Goal: Check status: Check status

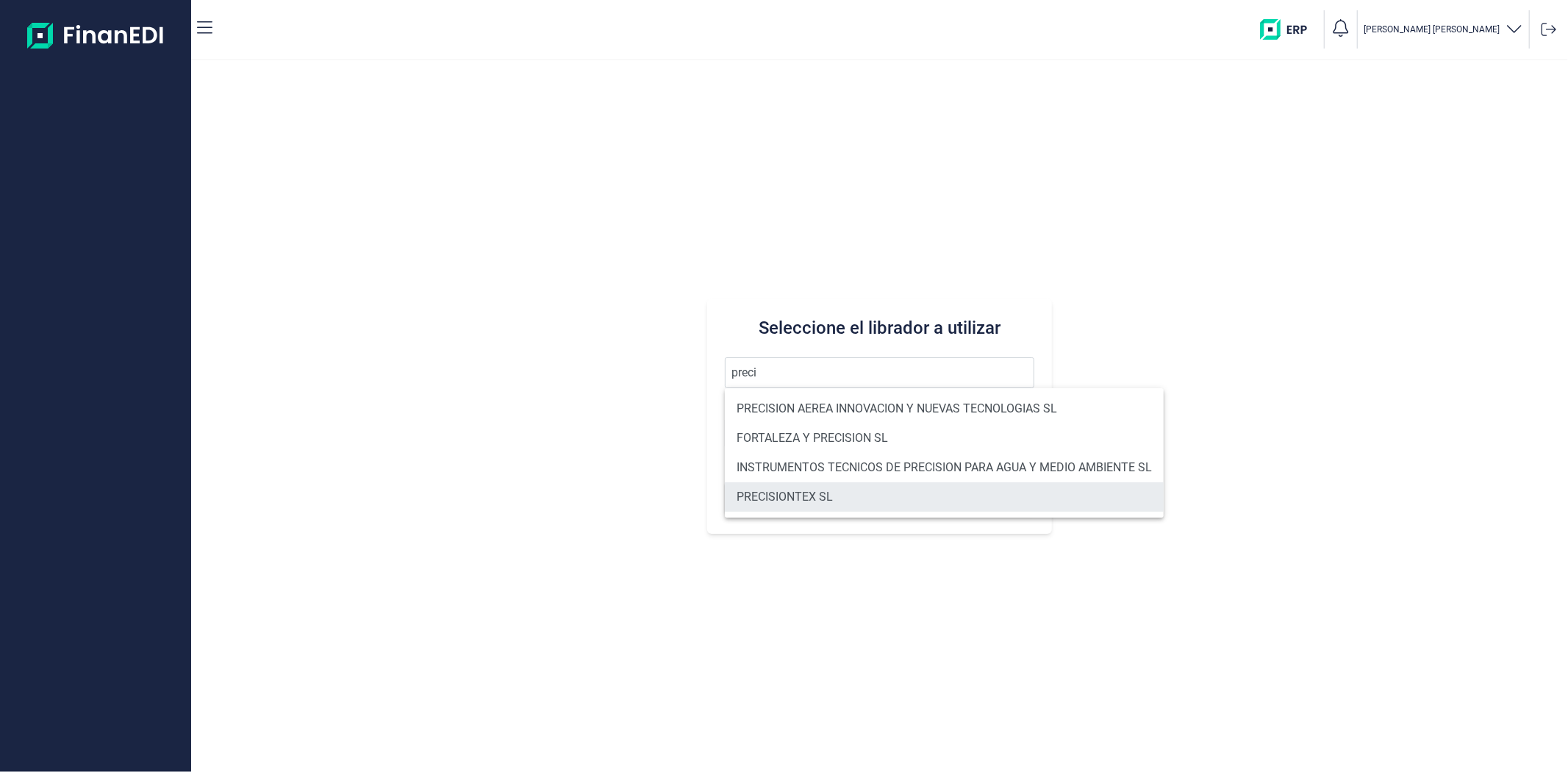
click at [860, 503] on li "PRECISIONTEX SL" at bounding box center [945, 497] width 439 height 30
type input "PRECISIONTEX SL"
type input "B97183255"
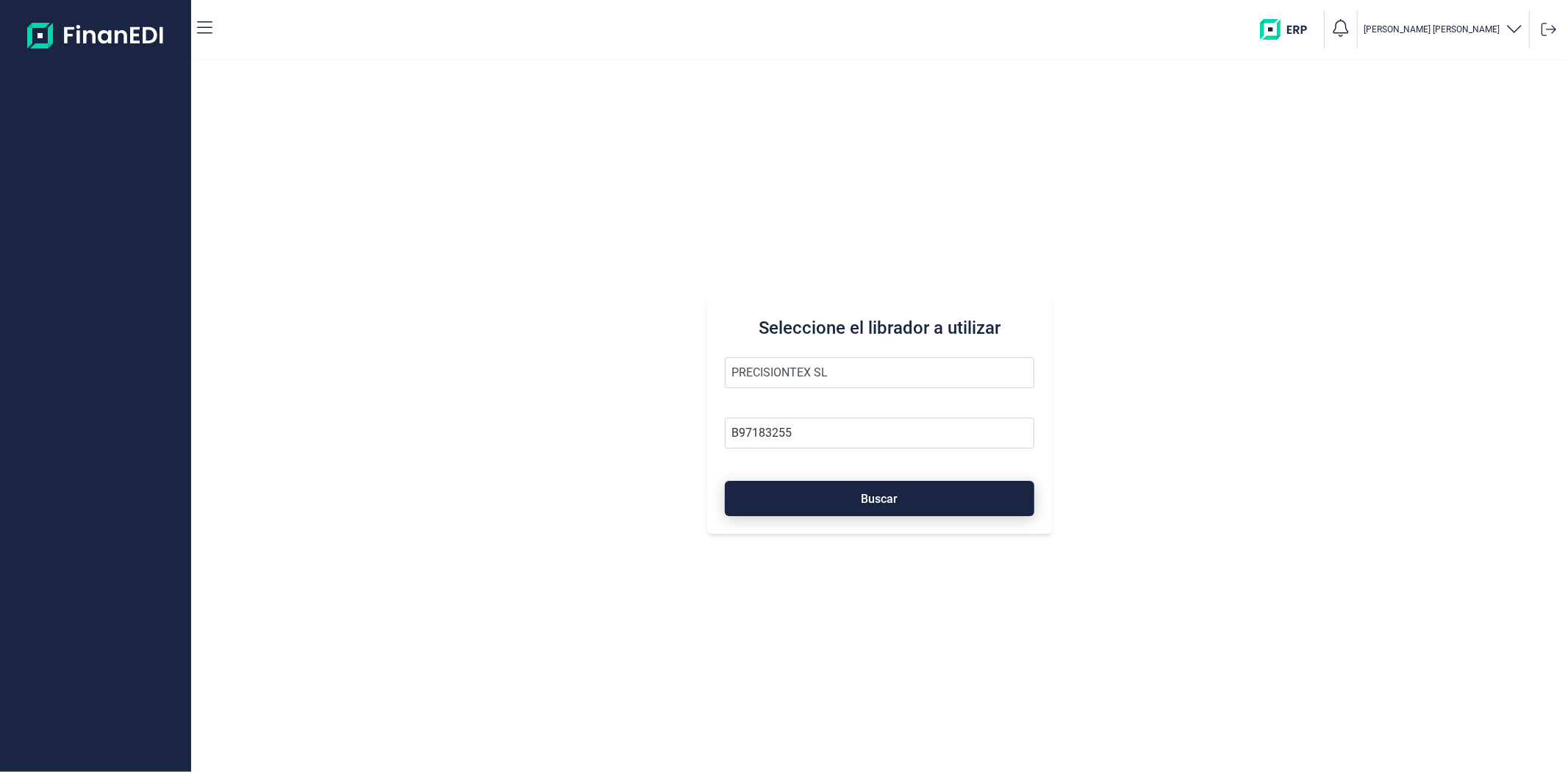
click at [926, 496] on button "Buscar" at bounding box center [879, 498] width 309 height 35
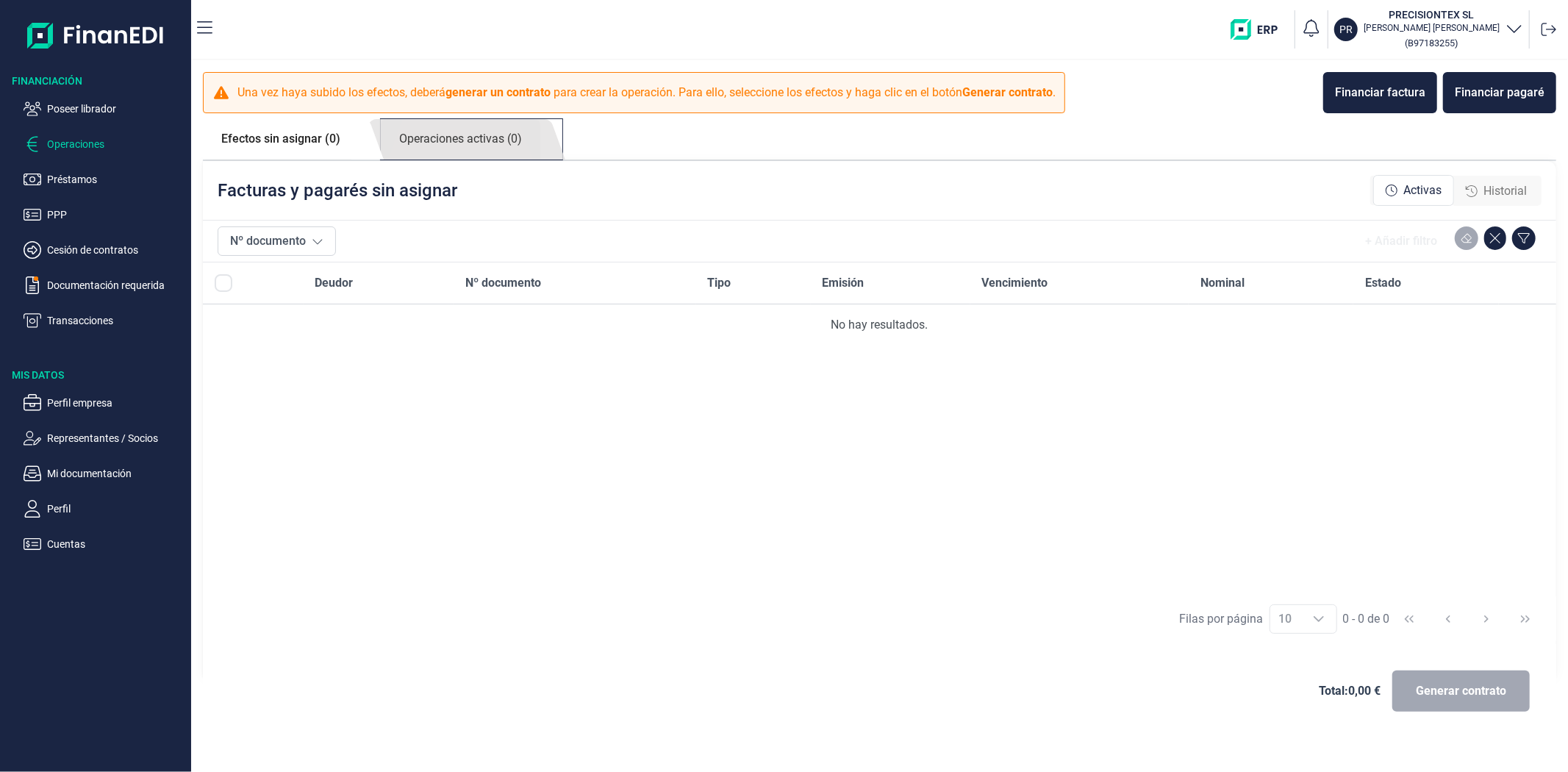
click at [481, 142] on link "Operaciones activas (0)" at bounding box center [460, 139] width 159 height 40
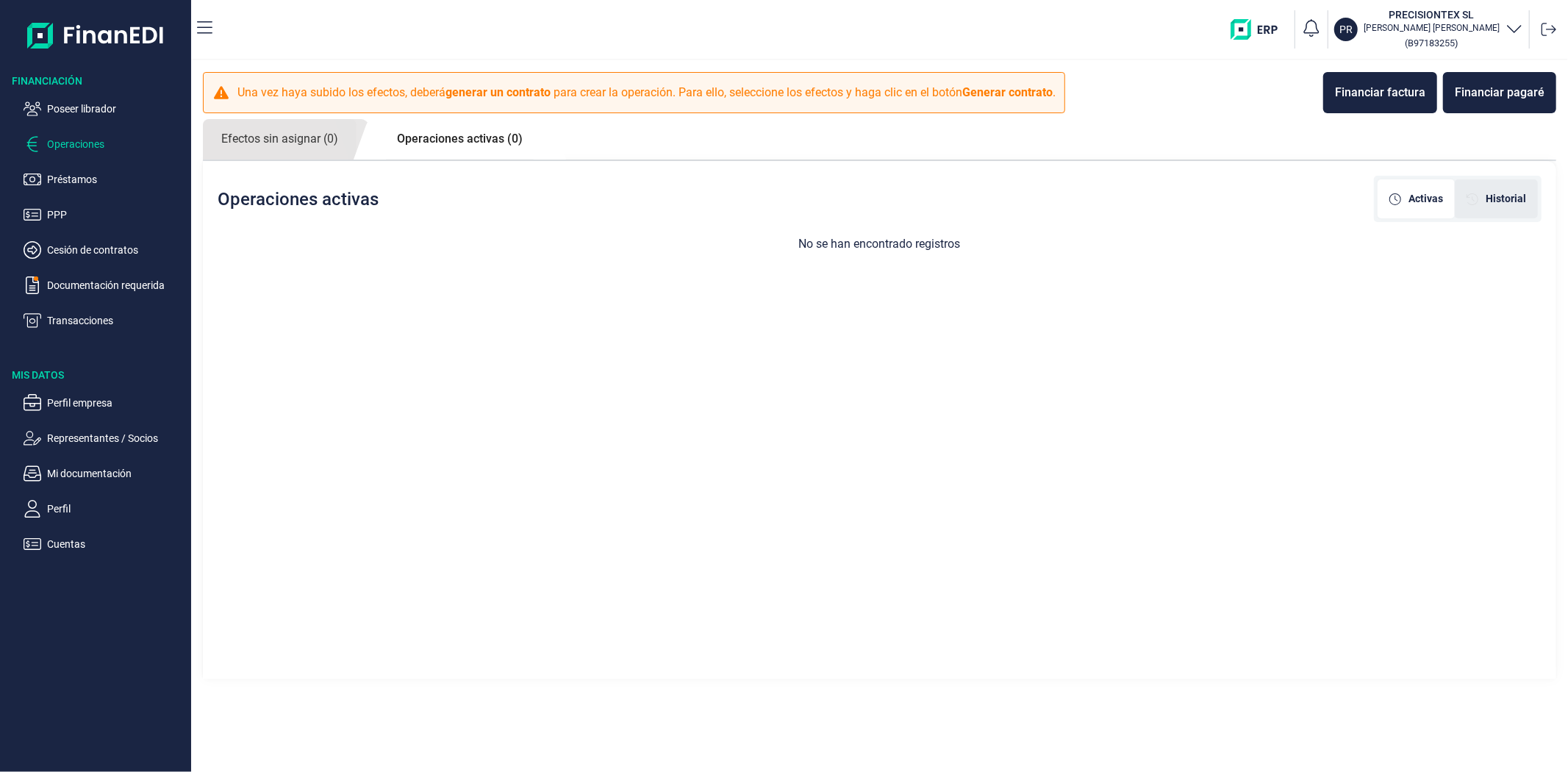
click at [1474, 203] on div "Historial" at bounding box center [1496, 199] width 59 height 15
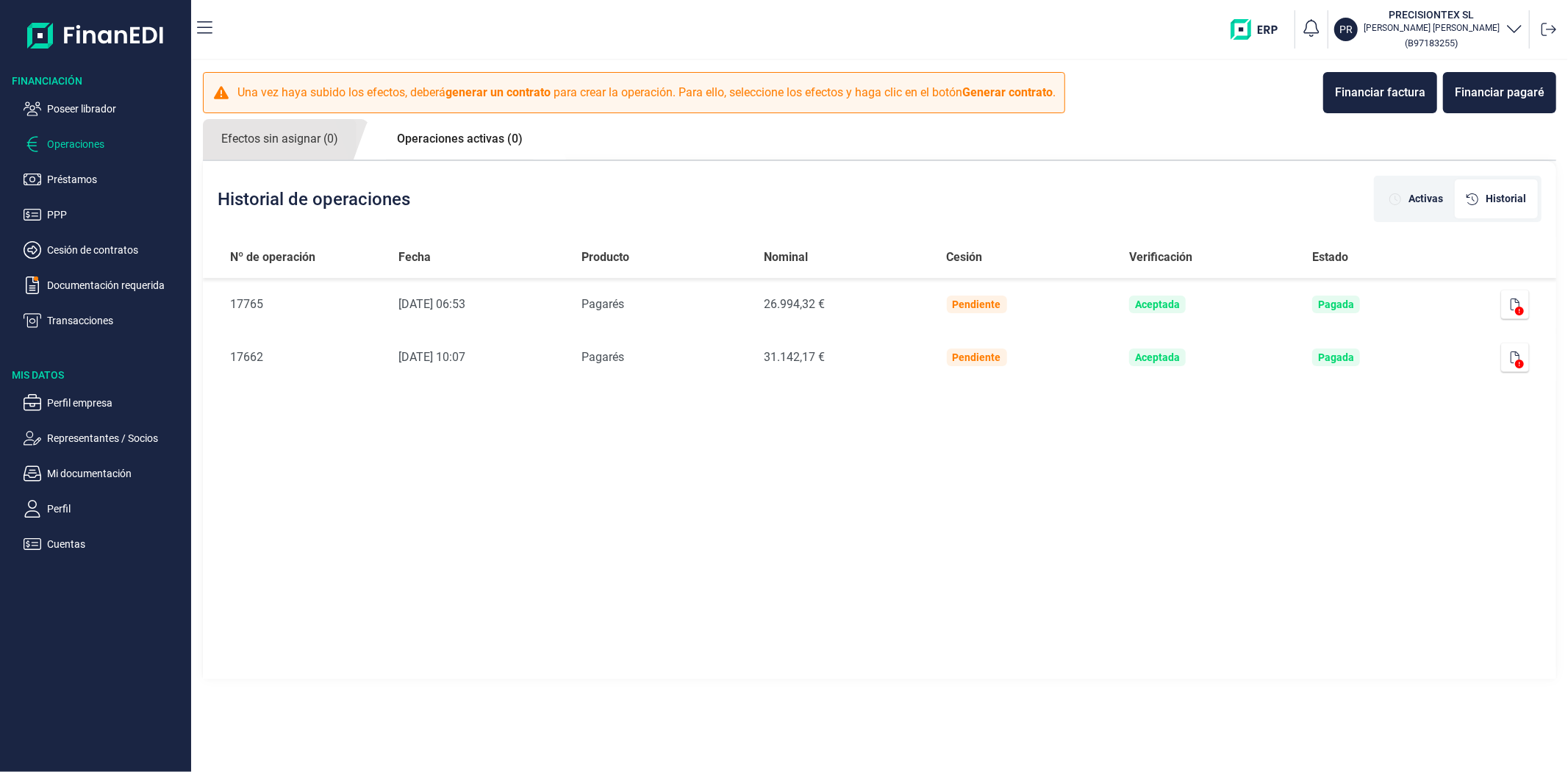
click at [1399, 578] on div "Historial de operaciones Activas Historial Nº de operación Fecha Producto Nomin…" at bounding box center [879, 420] width 1353 height 518
click at [731, 588] on div "Historial de operaciones Activas Historial Nº de operación Fecha Producto Nomin…" at bounding box center [879, 420] width 1353 height 518
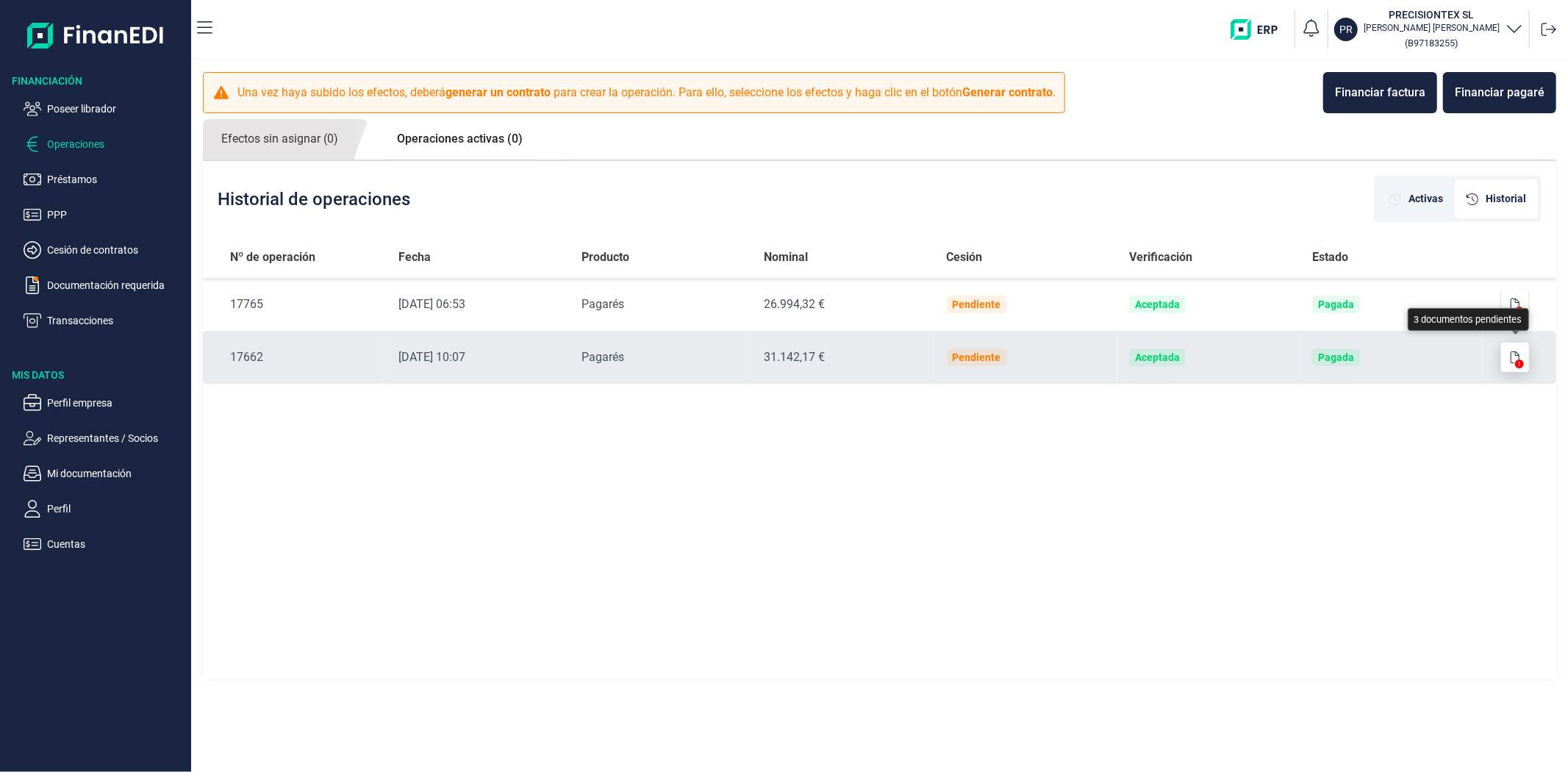
click at [1503, 359] on button "button" at bounding box center [1514, 357] width 28 height 30
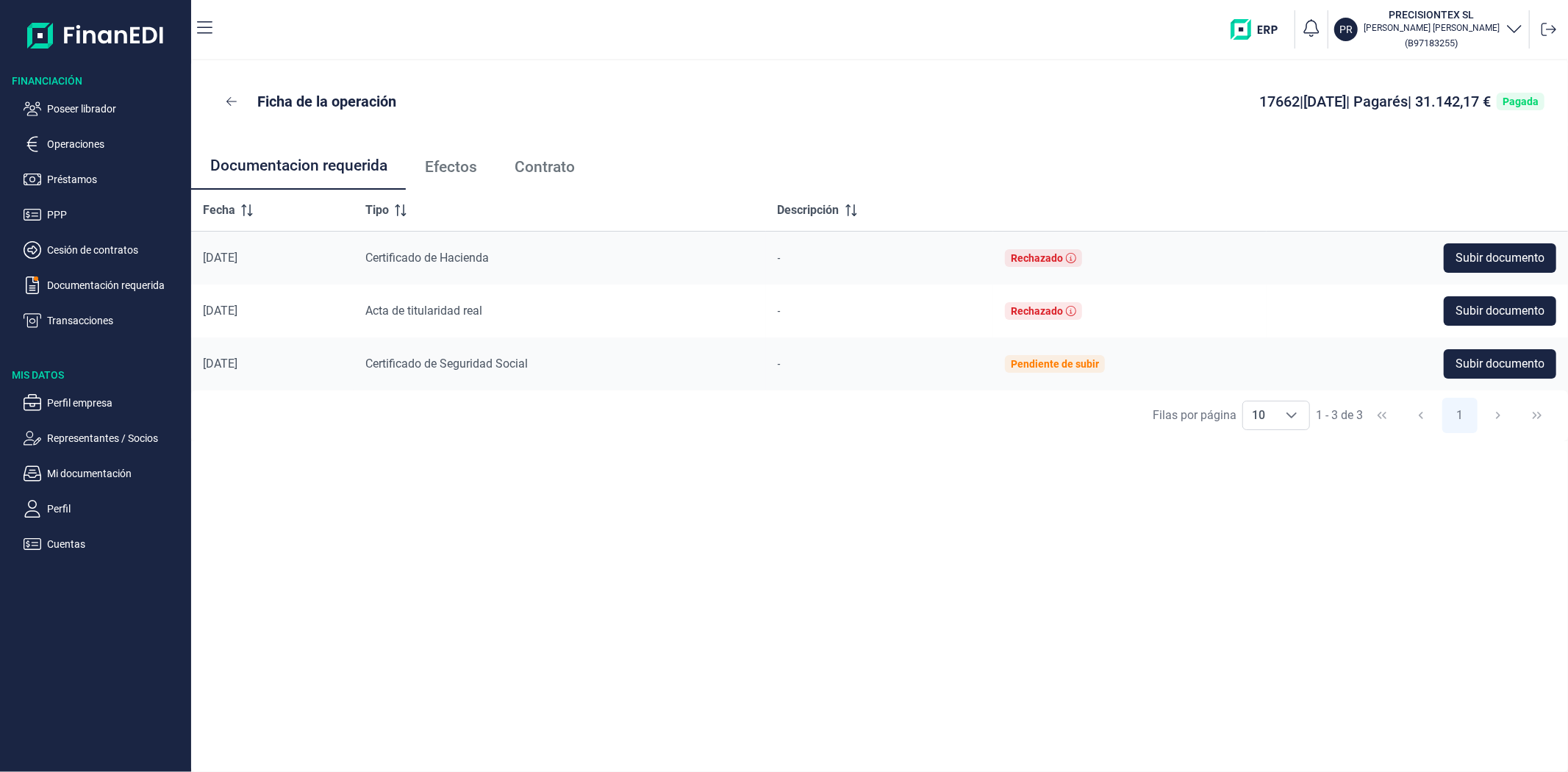
click at [446, 167] on span "Efectos" at bounding box center [451, 167] width 52 height 15
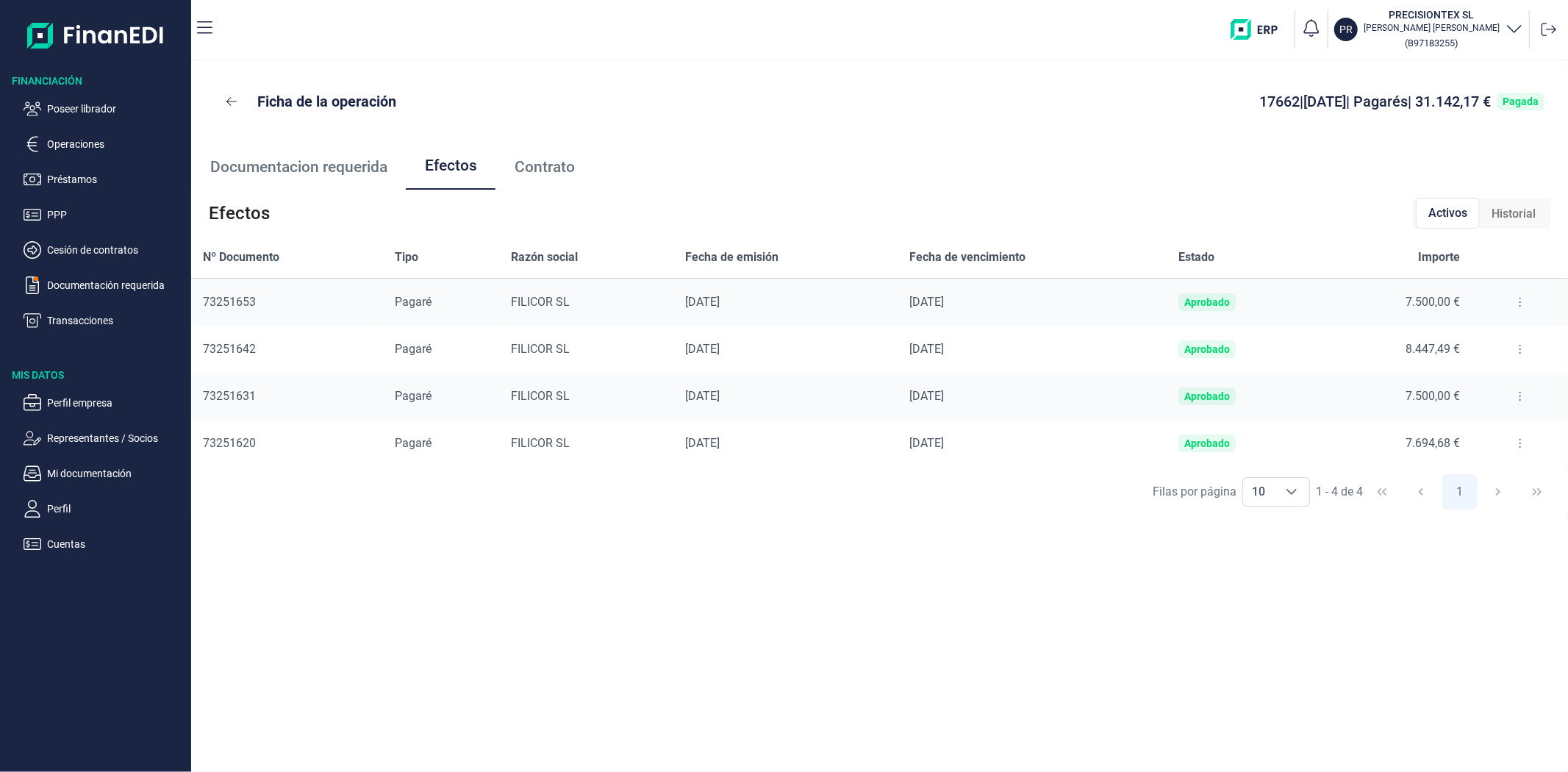
click at [1519, 305] on icon at bounding box center [1520, 301] width 2 height 9
click at [1501, 334] on span "Detalles efecto" at bounding box center [1471, 339] width 67 height 14
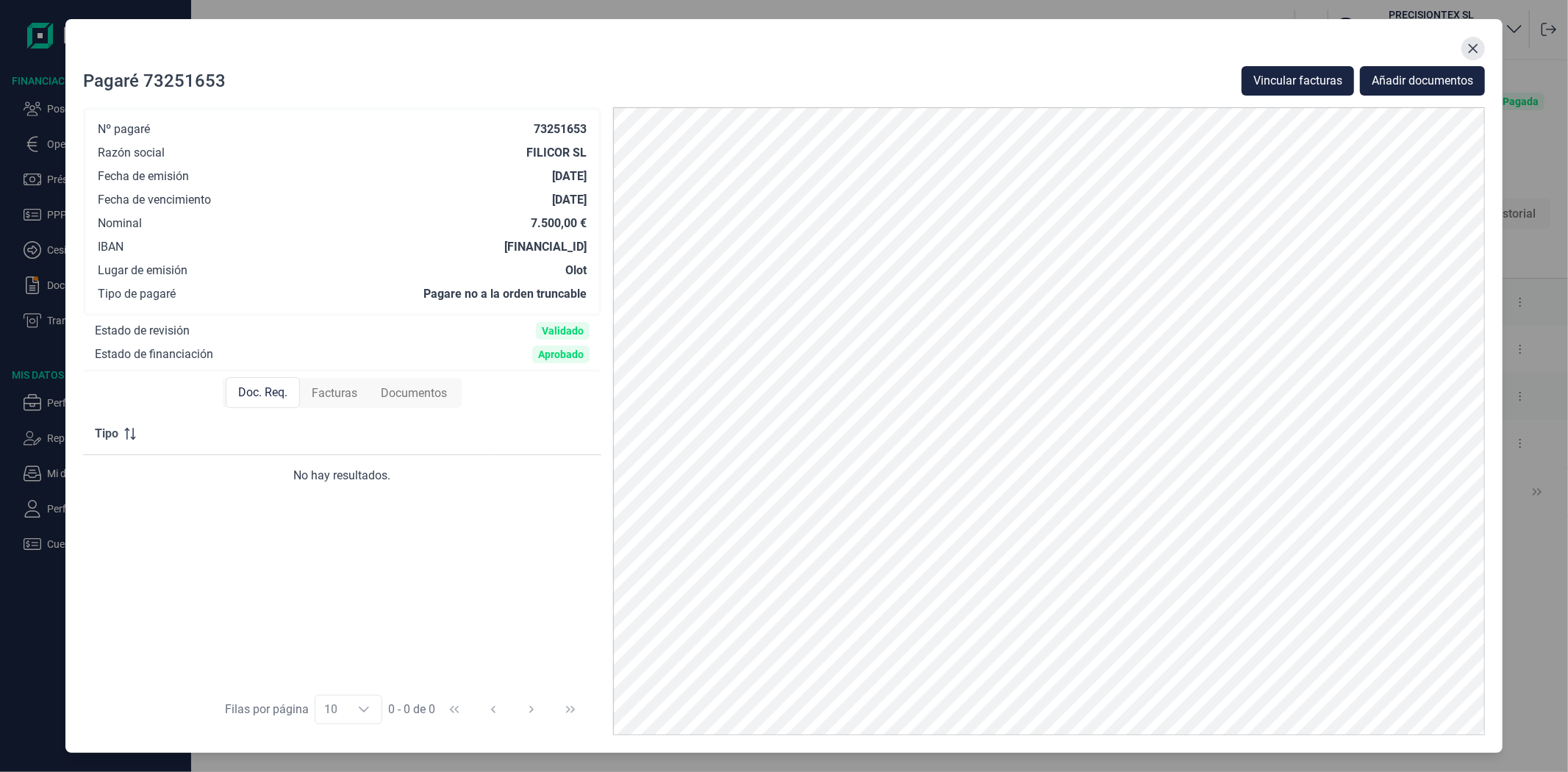
click at [1464, 44] on button "Close" at bounding box center [1473, 48] width 24 height 24
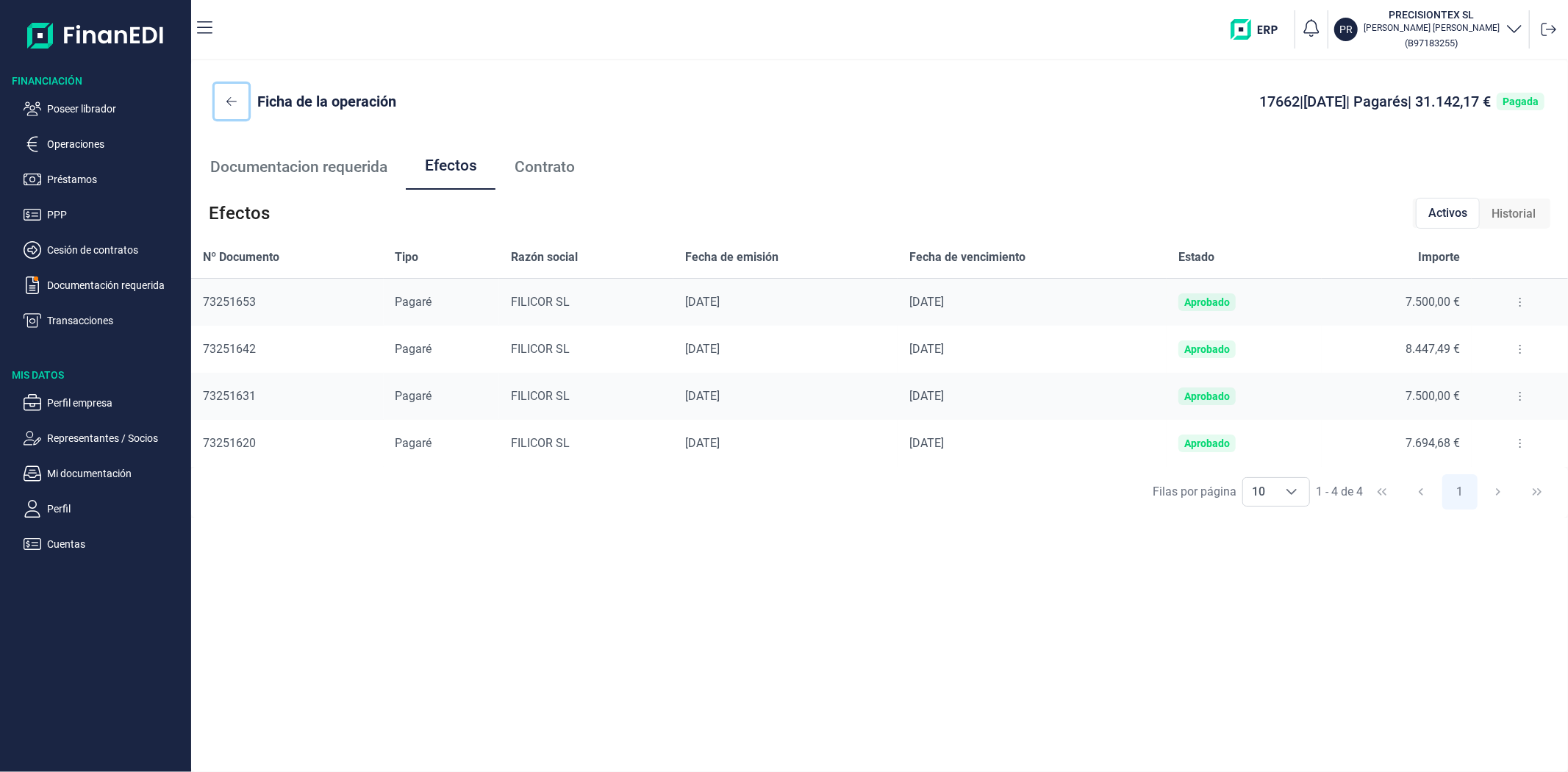
click at [228, 105] on icon at bounding box center [231, 102] width 11 height 12
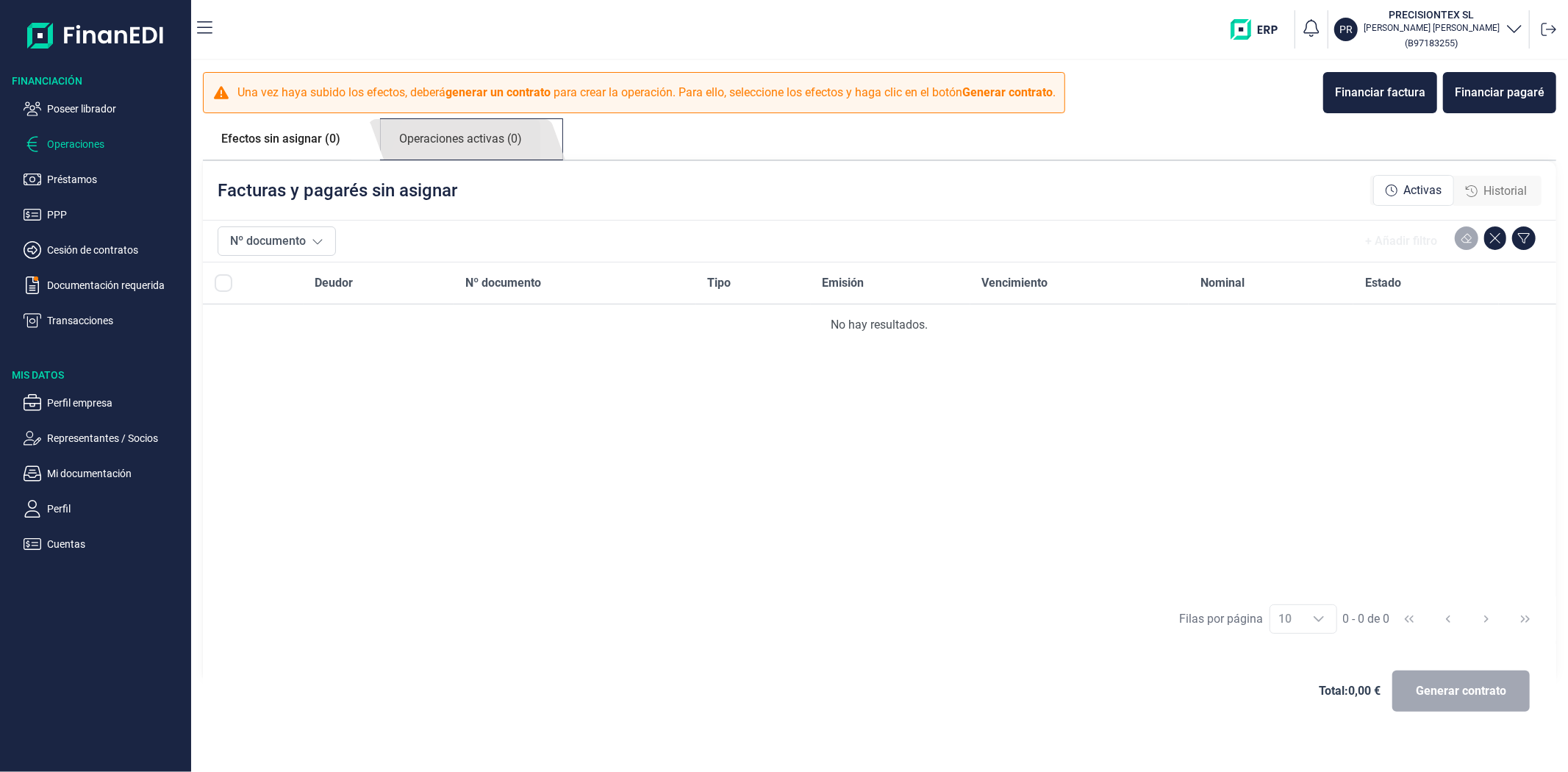
click at [432, 130] on link "Operaciones activas (0)" at bounding box center [460, 139] width 159 height 40
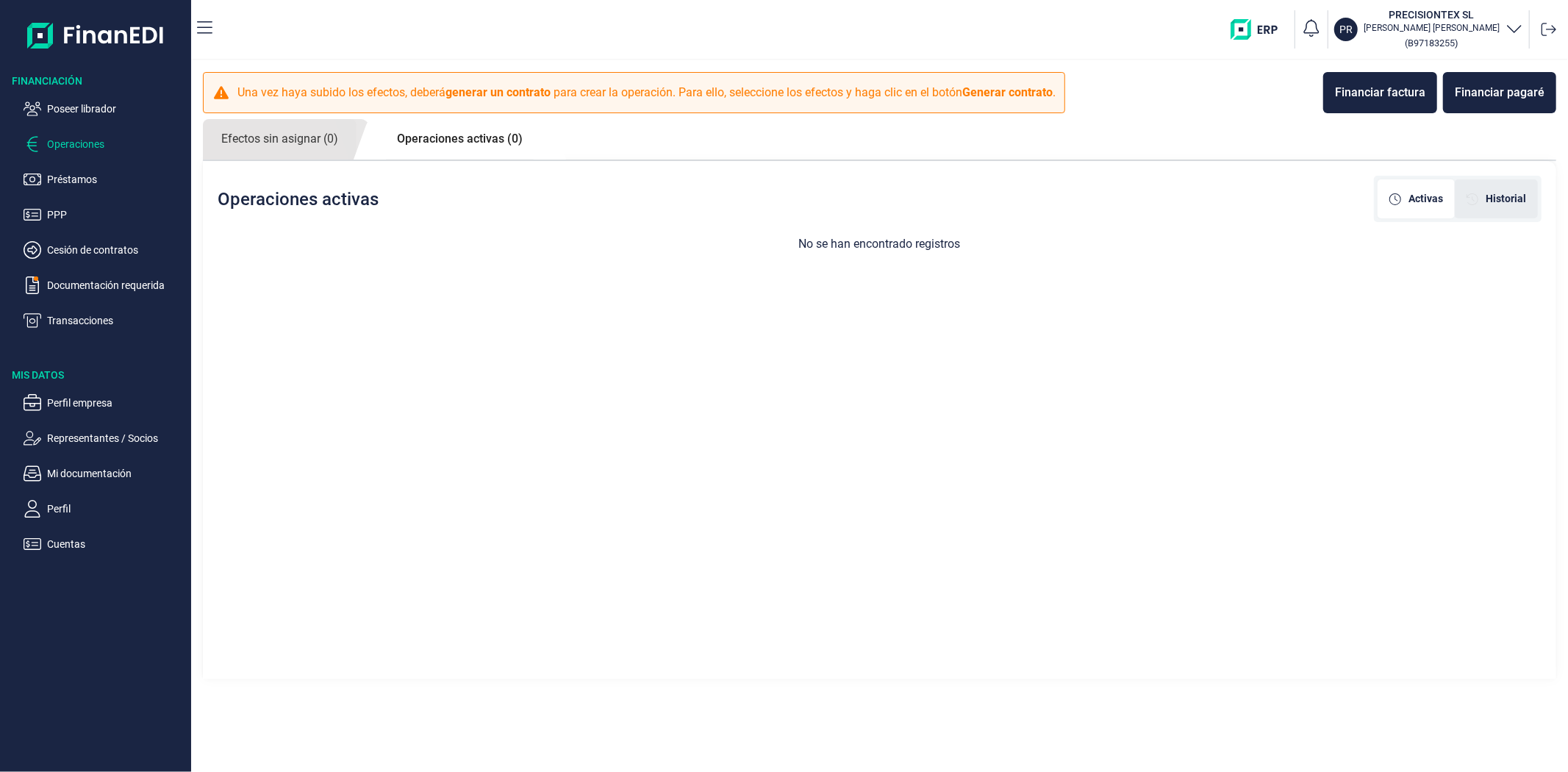
click at [1472, 202] on icon "[object Object]" at bounding box center [1472, 199] width 12 height 12
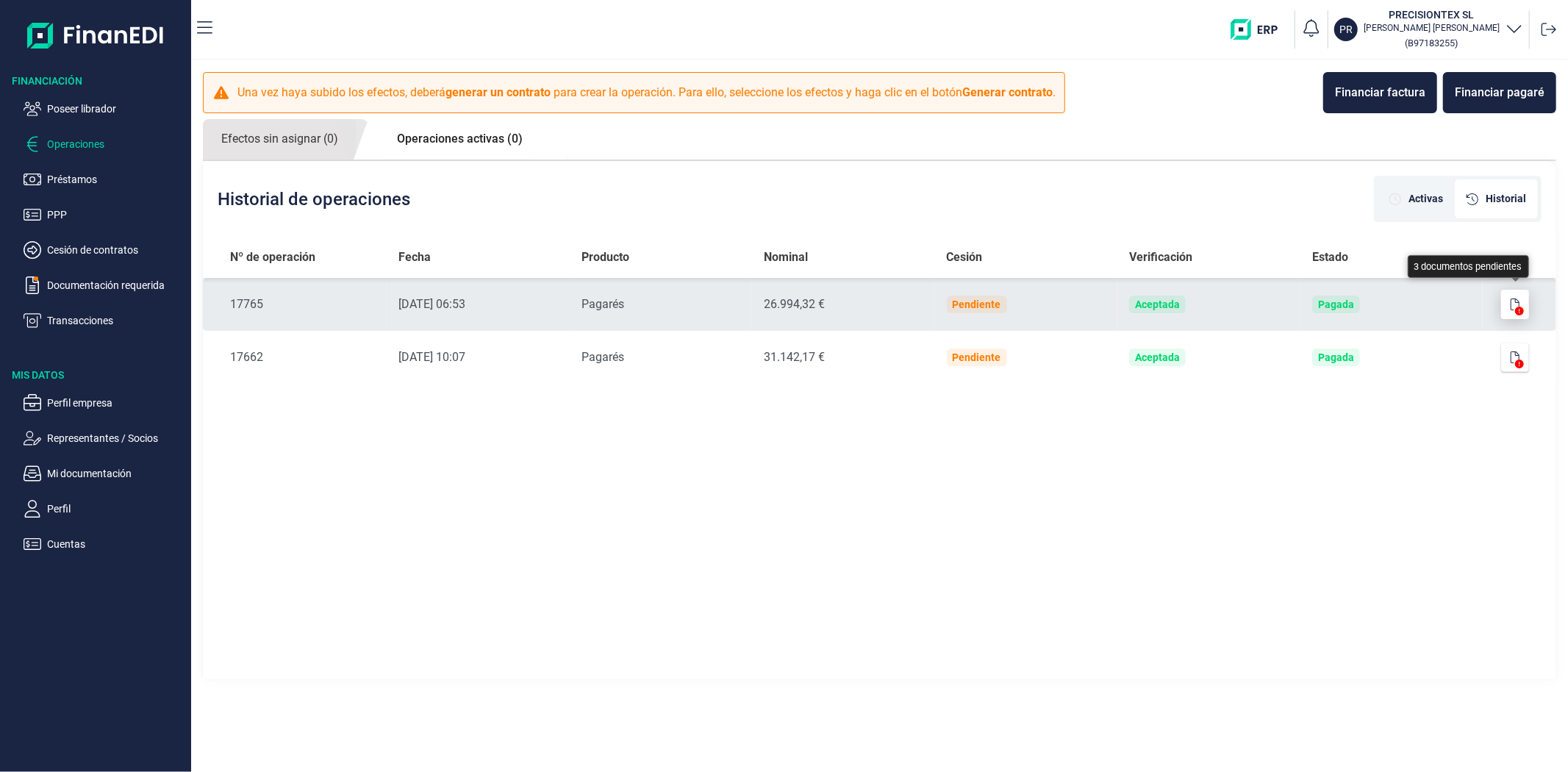
click at [1505, 303] on button "button" at bounding box center [1514, 304] width 28 height 30
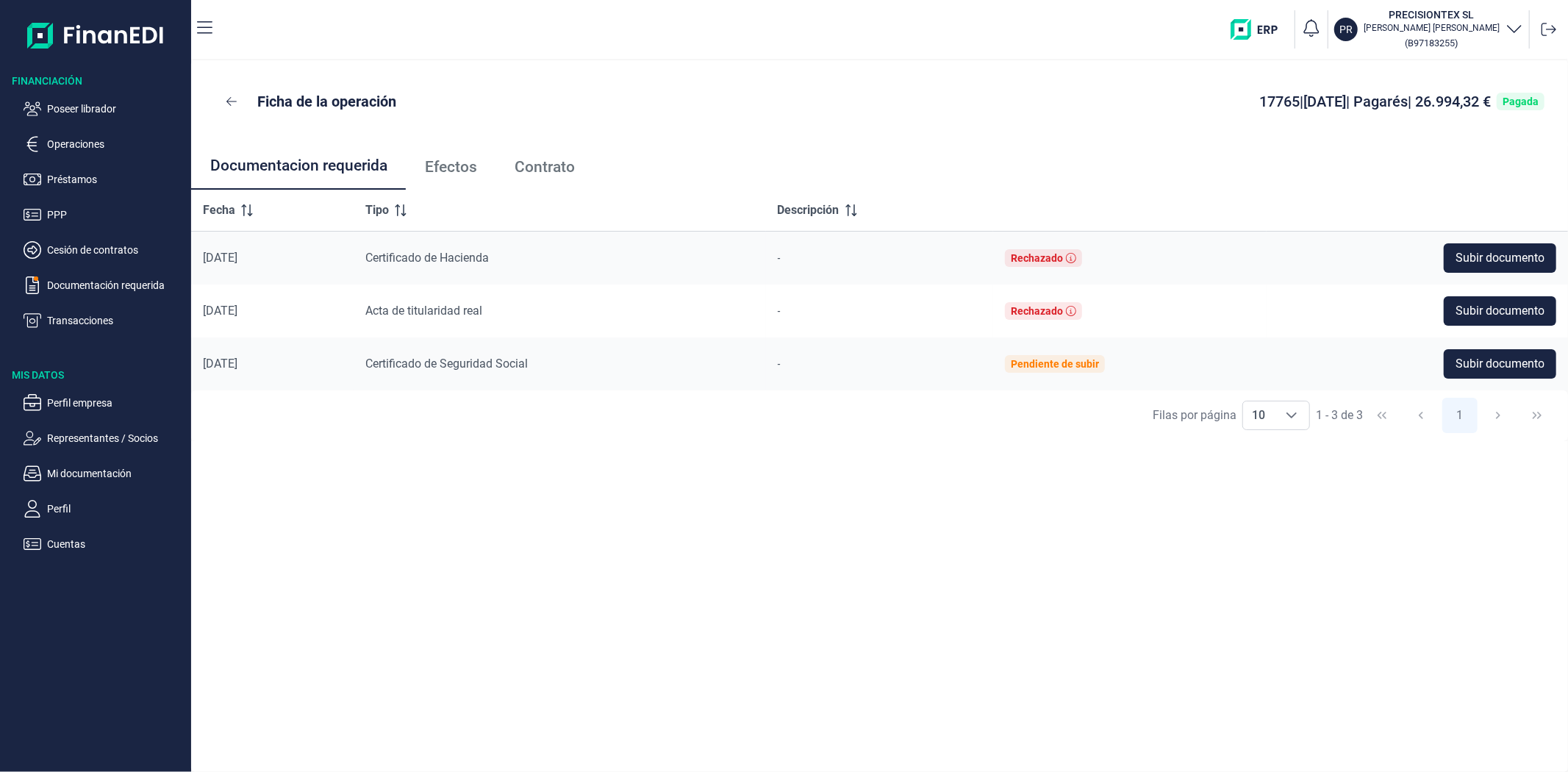
click at [442, 164] on span "Efectos" at bounding box center [451, 167] width 52 height 15
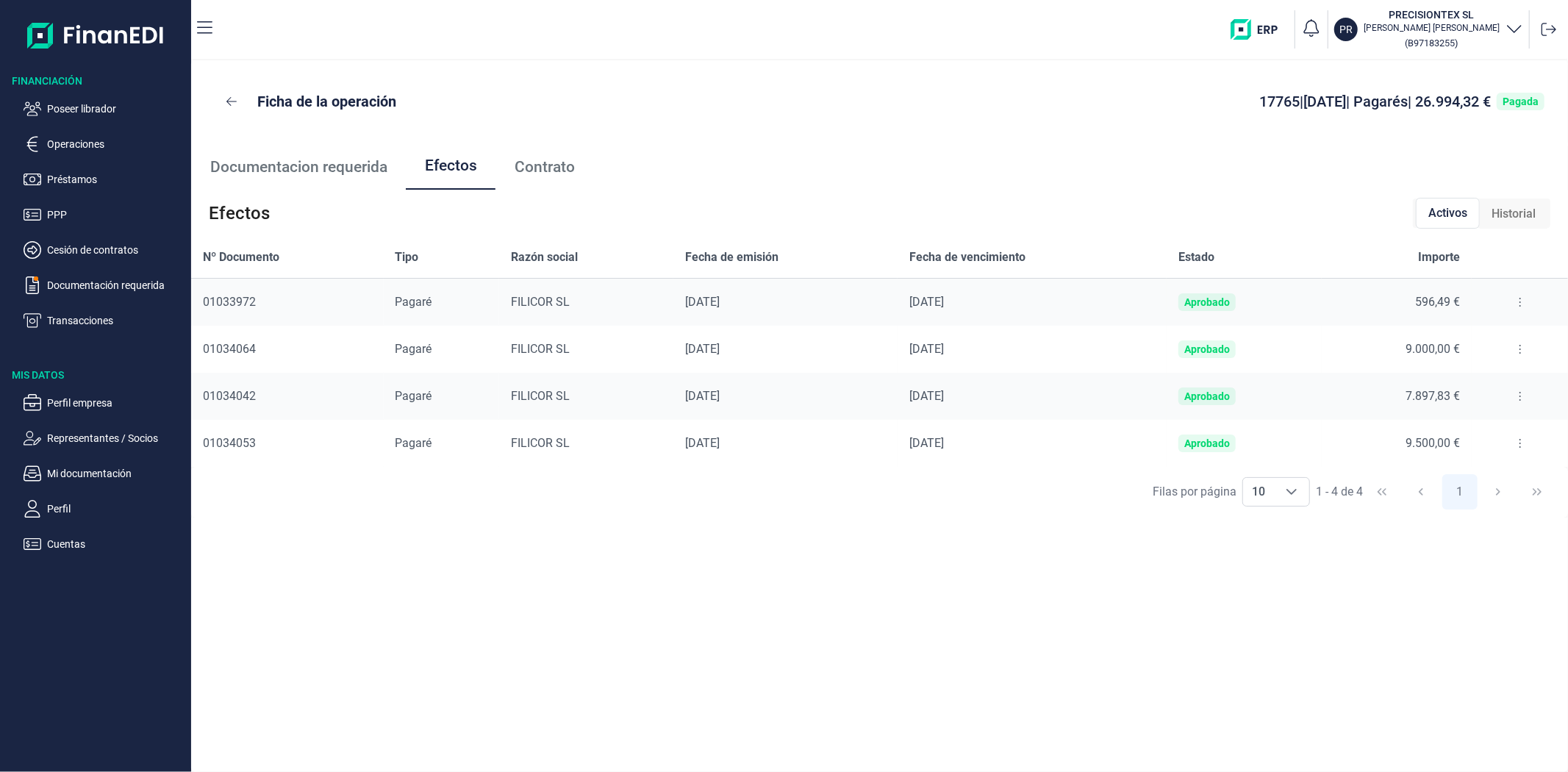
click at [1516, 351] on button at bounding box center [1520, 349] width 27 height 24
click at [1505, 380] on span "Detalles efecto" at bounding box center [1471, 386] width 67 height 14
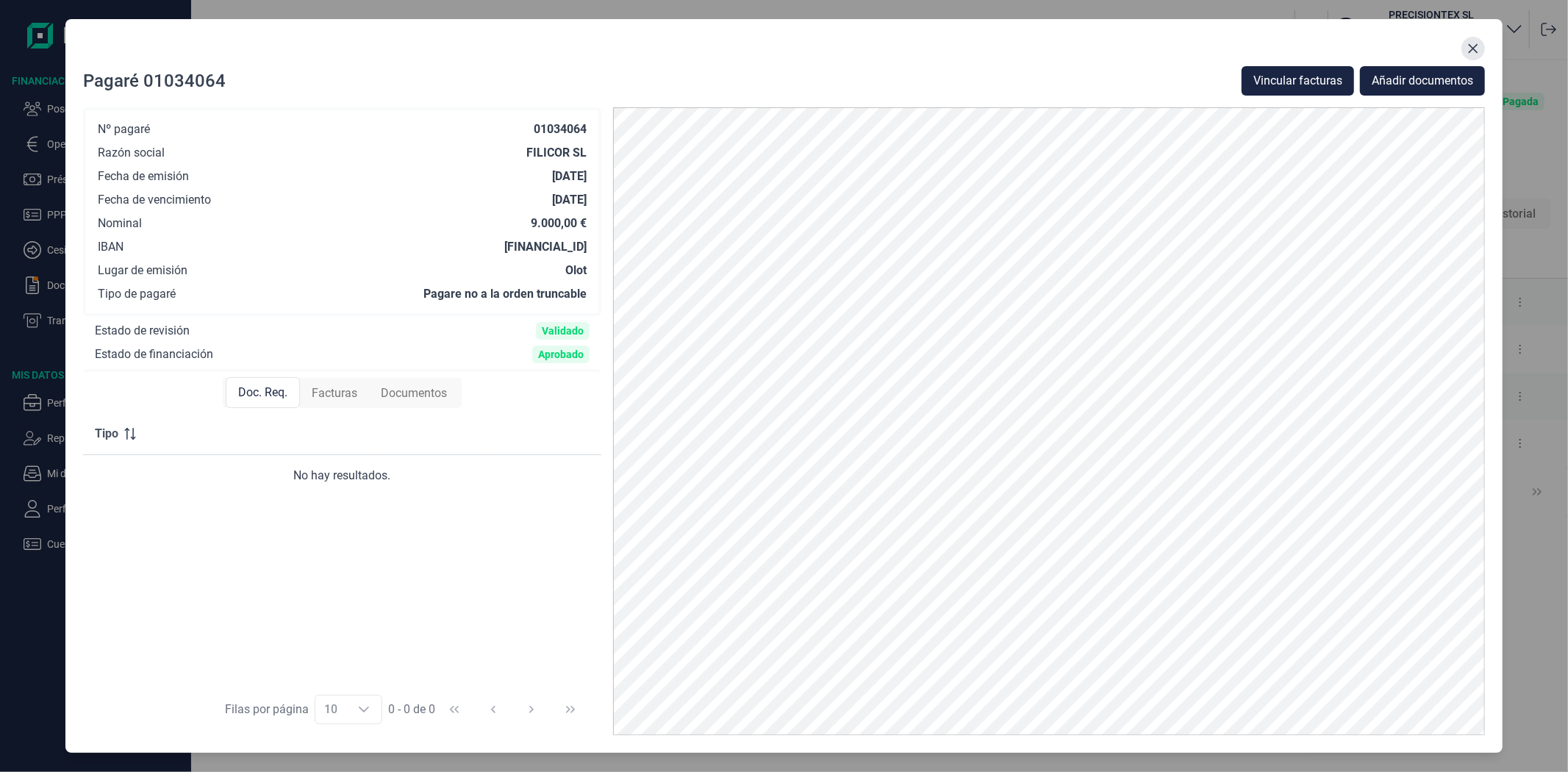
click at [1475, 49] on icon "Close" at bounding box center [1473, 48] width 12 height 12
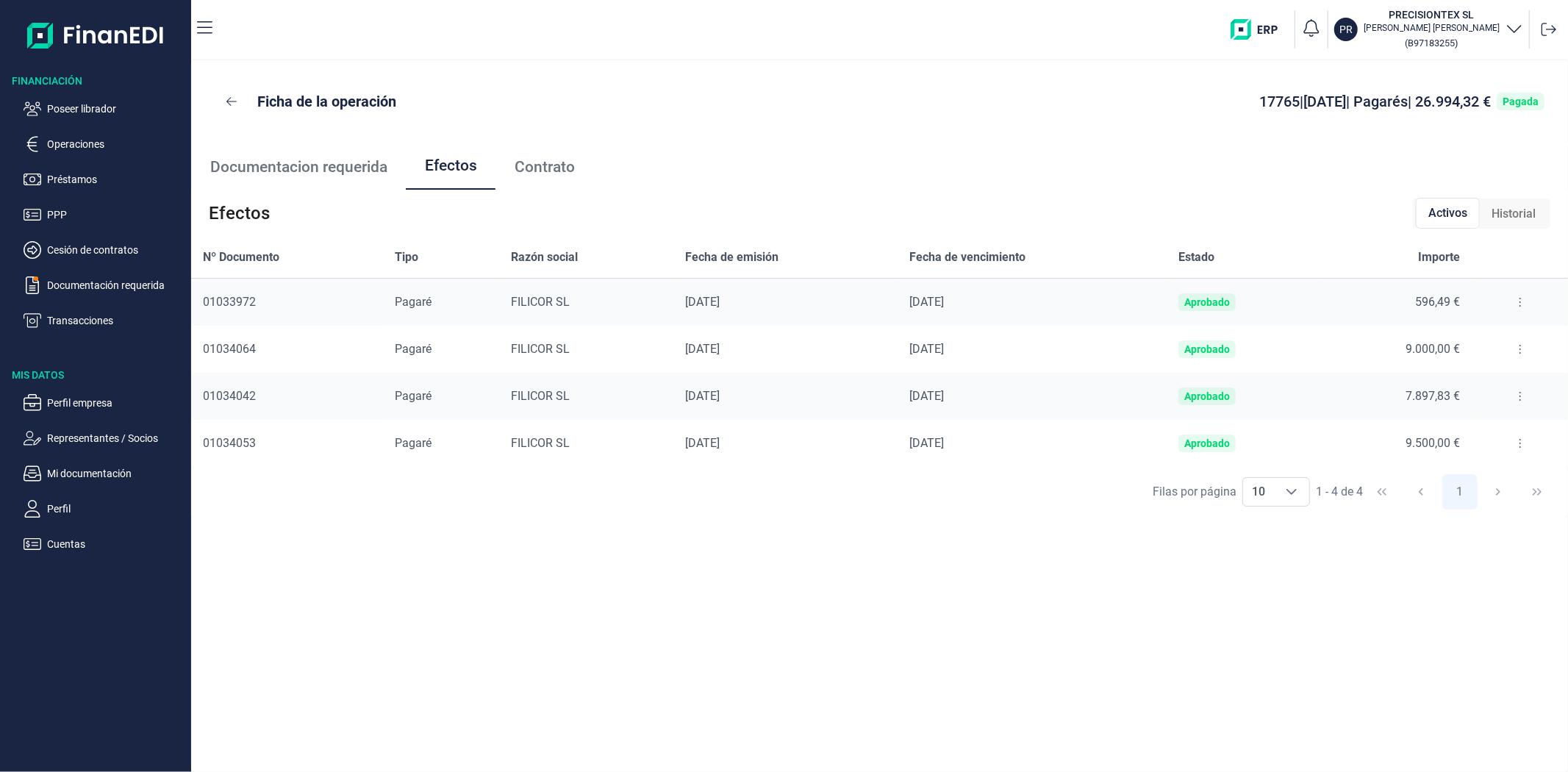
click at [1519, 306] on button at bounding box center [1520, 302] width 27 height 24
click at [1509, 332] on li "Detalles efecto" at bounding box center [1466, 339] width 122 height 27
click at [1486, 336] on span "Detalles efecto" at bounding box center [1471, 339] width 67 height 14
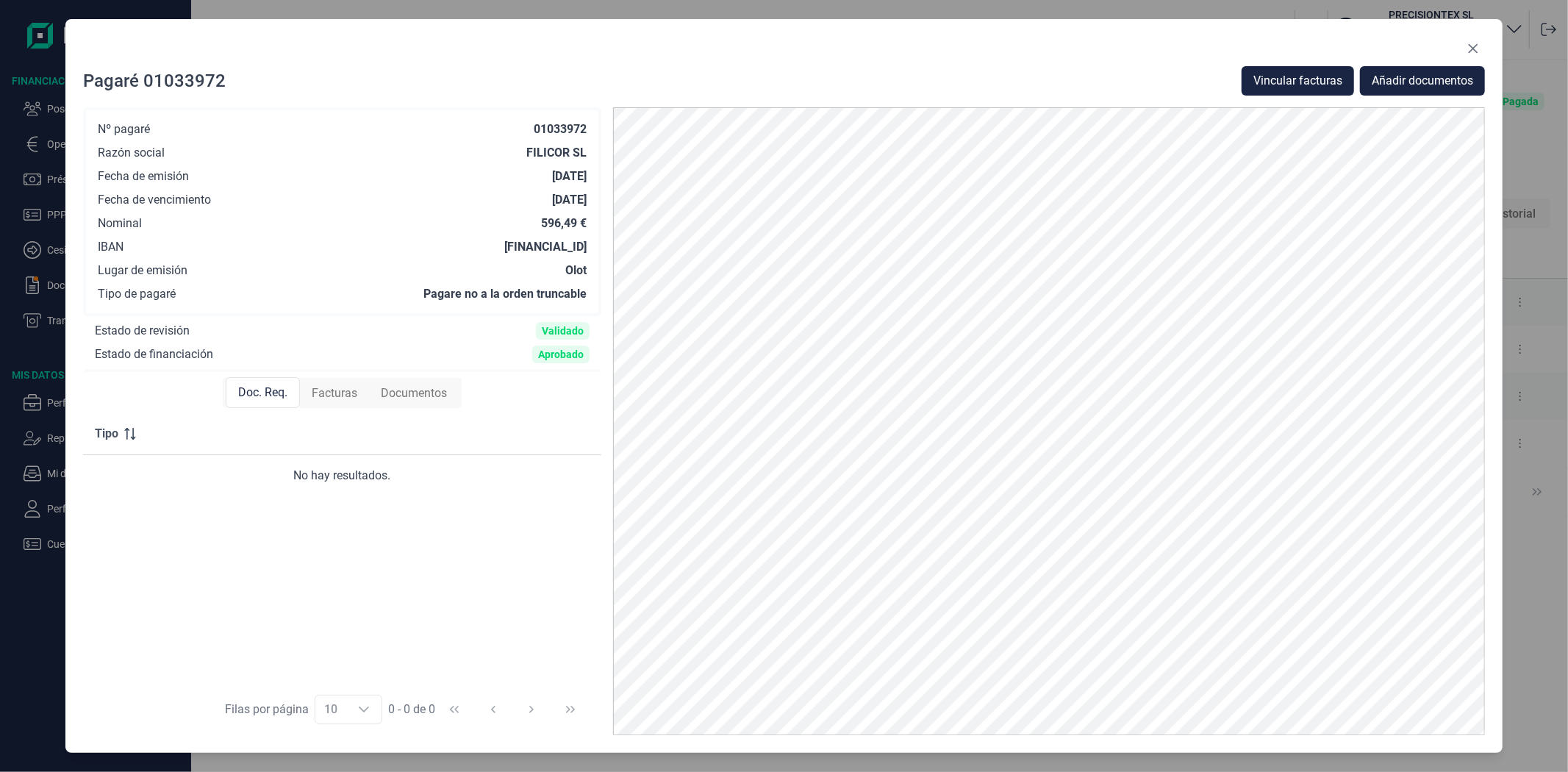
click at [350, 385] on span "Facturas" at bounding box center [335, 393] width 46 height 17
click at [581, 476] on button at bounding box center [573, 479] width 25 height 24
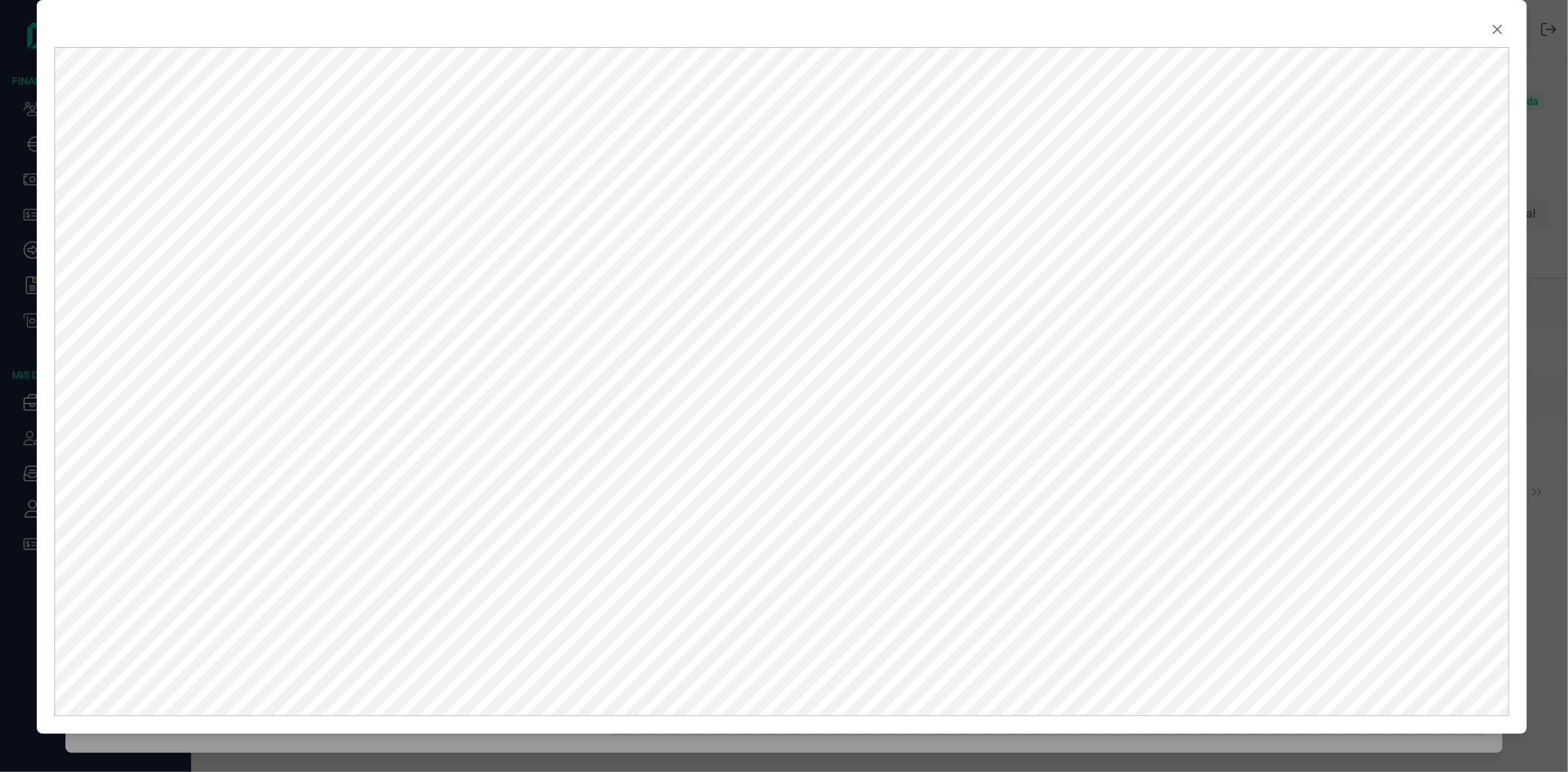
drag, startPoint x: 893, startPoint y: 49, endPoint x: 891, endPoint y: 23, distance: 26.1
click at [891, 23] on div at bounding box center [782, 32] width 1454 height 30
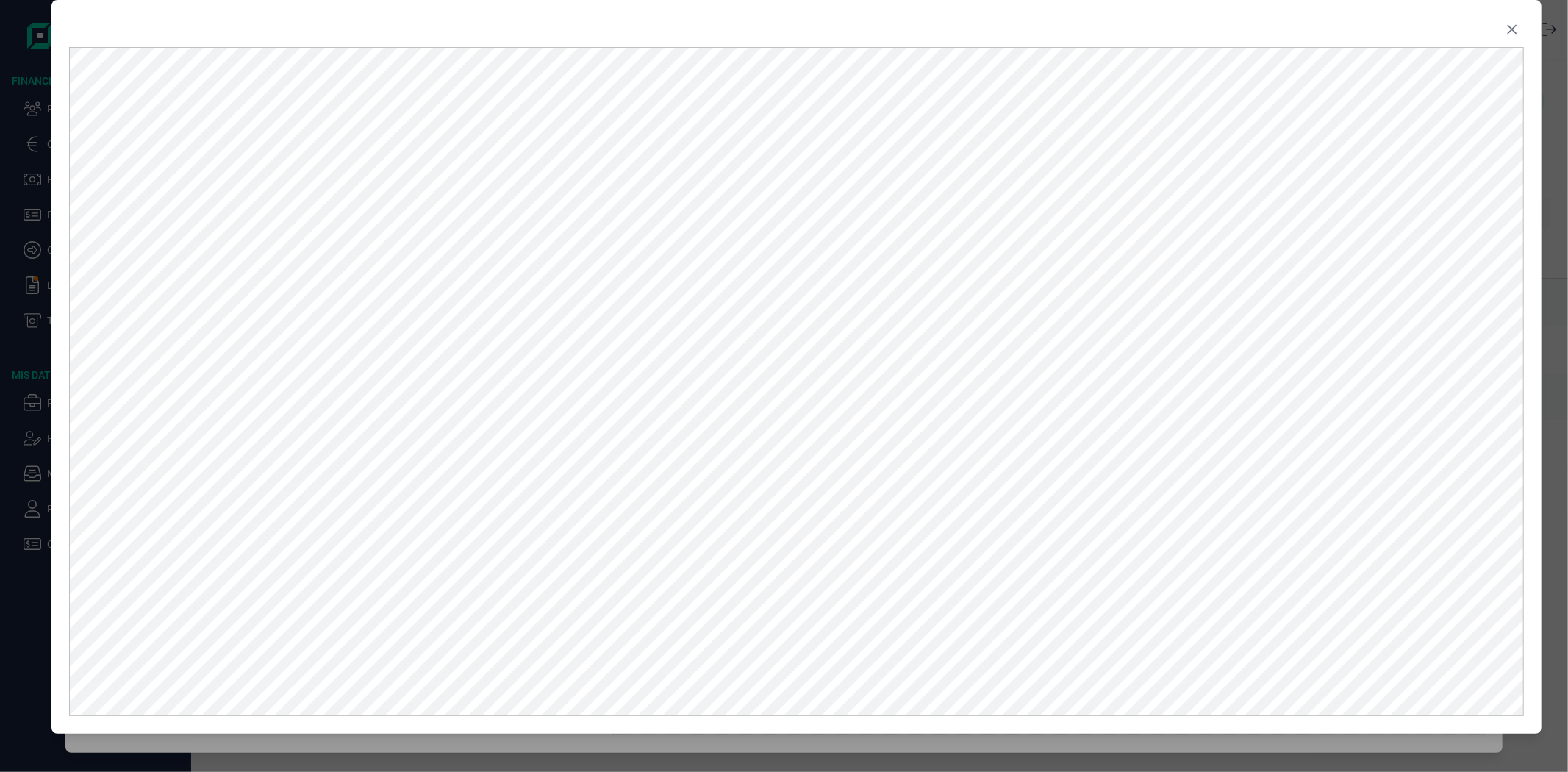
drag, startPoint x: 891, startPoint y: 23, endPoint x: 905, endPoint y: 20, distance: 14.3
click at [905, 20] on div at bounding box center [796, 32] width 1454 height 30
click at [1507, 24] on icon "Close" at bounding box center [1512, 30] width 12 height 12
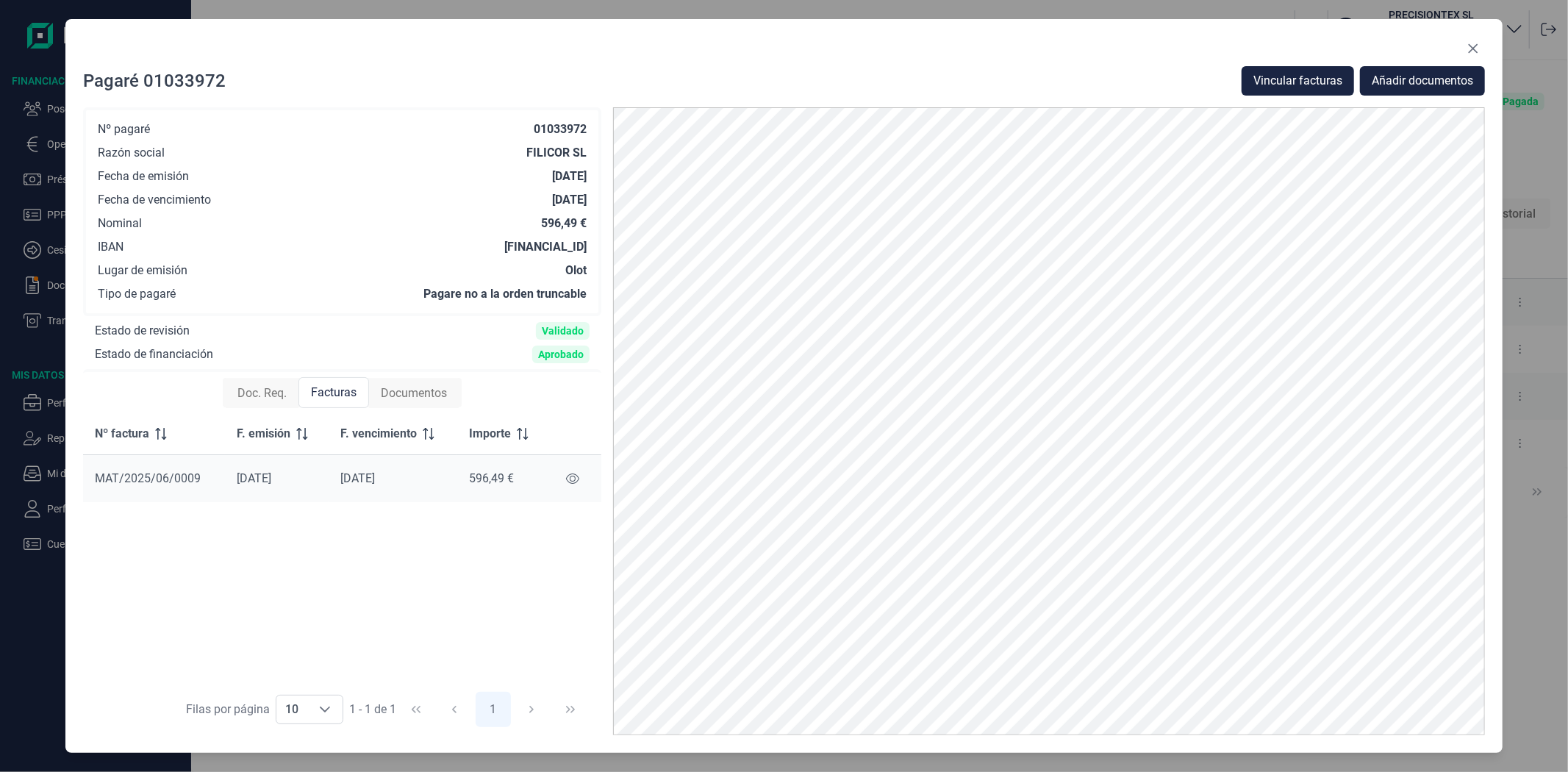
click at [525, 577] on div "Nº factura F. emisión F. vencimiento Importe MAT/2025/06/0009 26/06/2025 09/09/…" at bounding box center [342, 549] width 518 height 271
click at [1268, 77] on span "Vincular facturas" at bounding box center [1298, 81] width 89 height 17
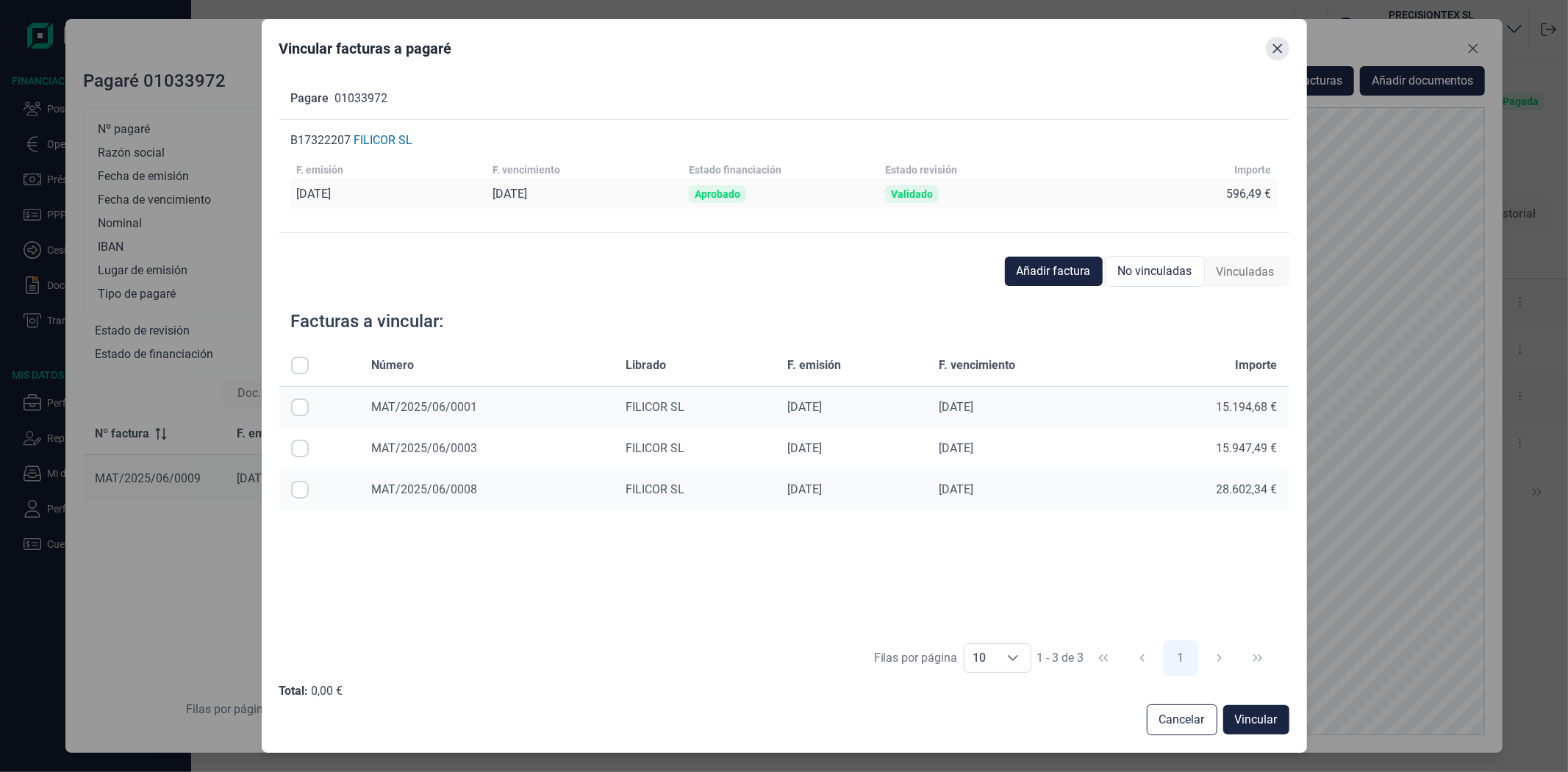
click at [1276, 52] on icon "Close" at bounding box center [1277, 48] width 12 height 12
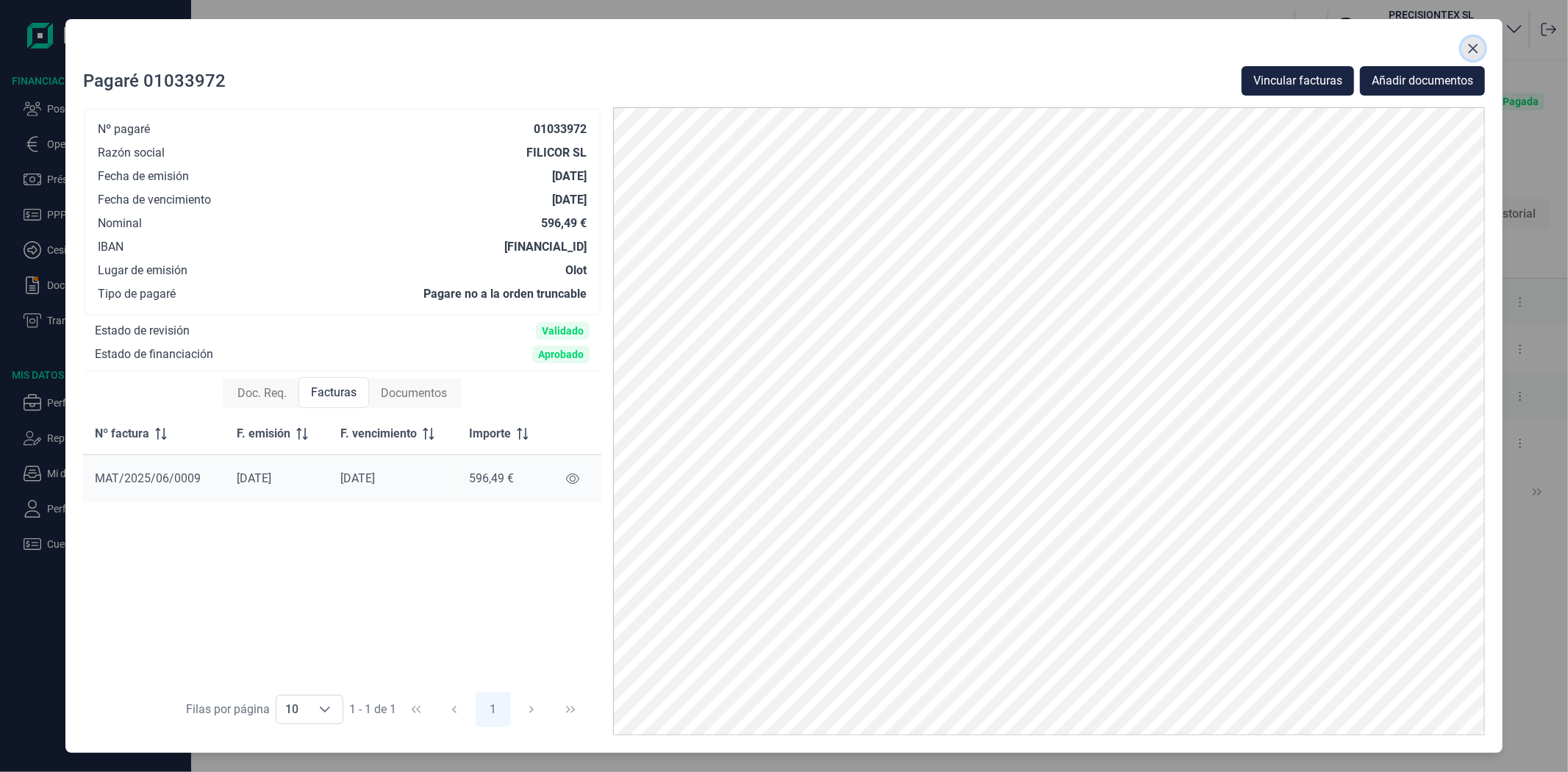
click at [1472, 48] on icon "Close" at bounding box center [1474, 49] width 10 height 10
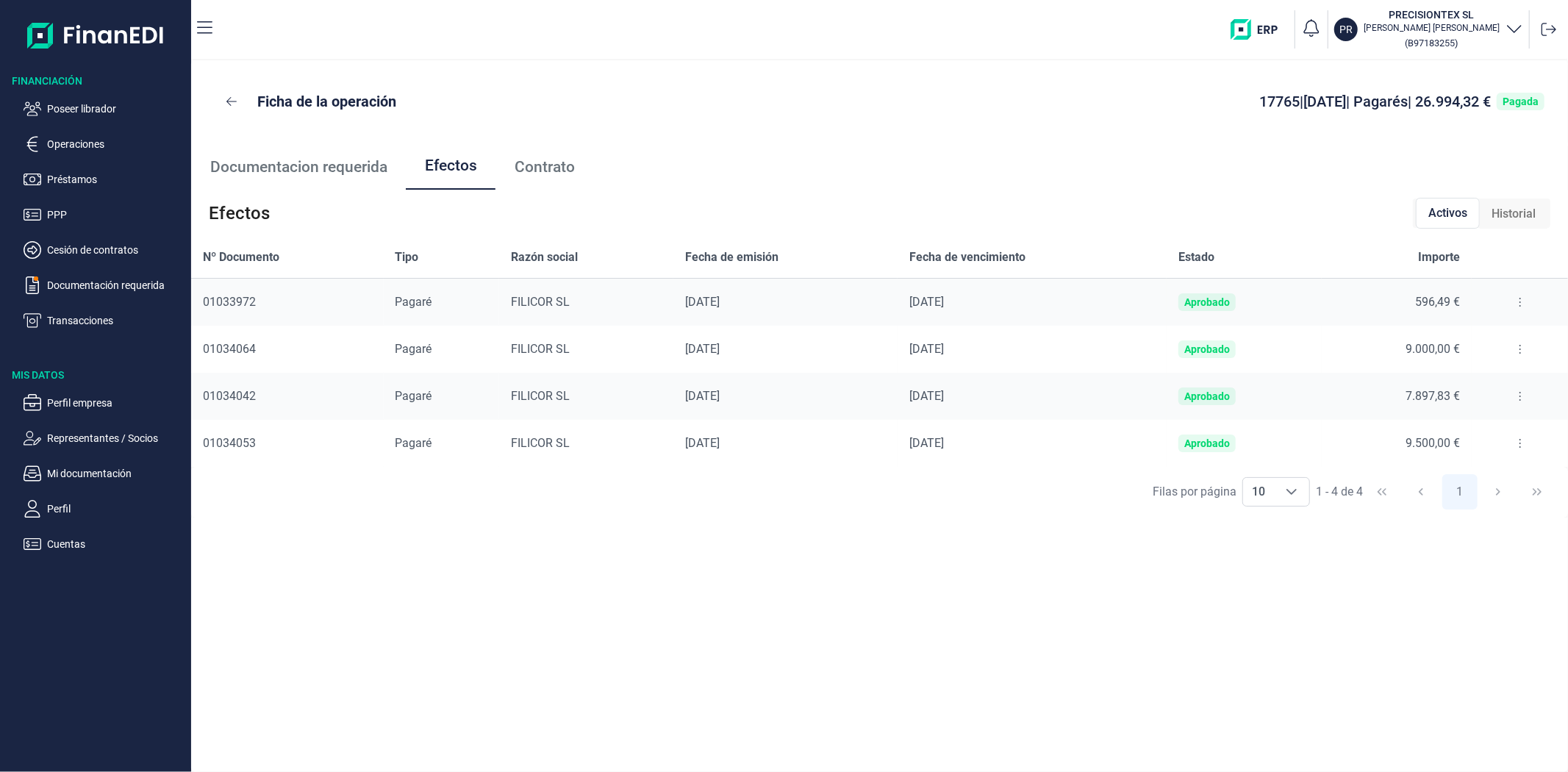
click at [987, 644] on div "Ficha de la operación 17765 | 08/08/2025 | Pagarés | 26.994,32 € Pagada Documen…" at bounding box center [879, 416] width 1377 height 712
click at [712, 635] on div "Ficha de la operación 17765 | 08/08/2025 | Pagarés | 26.994,32 € Pagada Documen…" at bounding box center [879, 416] width 1377 height 712
click at [714, 621] on div "Ficha de la operación 17765 | 08/08/2025 | Pagarés | 26.994,32 € Pagada Documen…" at bounding box center [879, 416] width 1377 height 712
click at [826, 611] on div "Ficha de la operación 17765 | 08/08/2025 | Pagarés | 26.994,32 € Pagada Documen…" at bounding box center [879, 416] width 1377 height 712
click at [910, 140] on div "Ficha de la operación 17765 | 08/08/2025 | Pagarés | 26.994,32 € Pagada" at bounding box center [879, 102] width 1377 height 82
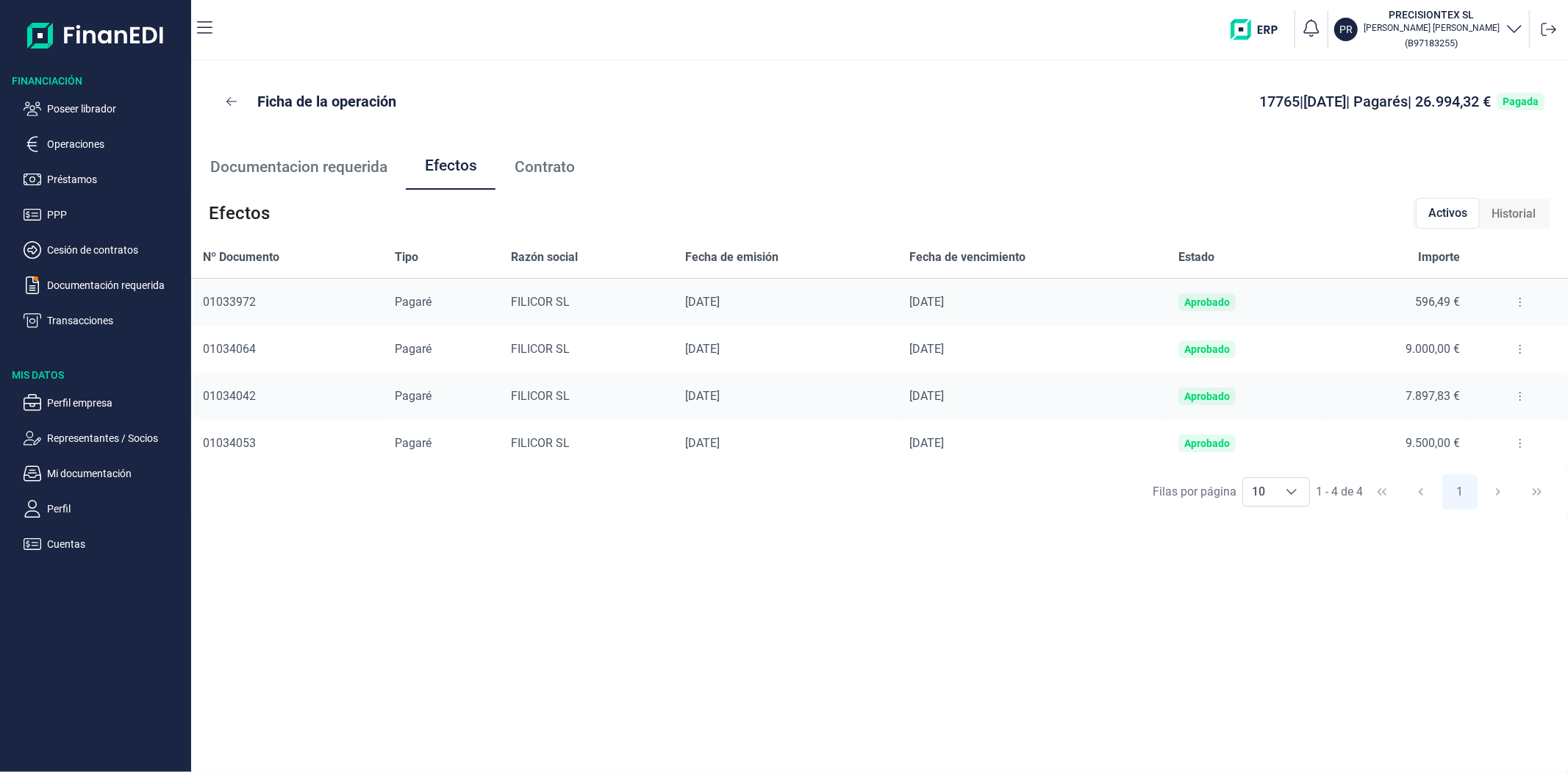
click at [754, 150] on ul "Documentacion requerida Efectos Contrato" at bounding box center [879, 166] width 1377 height 47
click at [130, 110] on p "Poseer librador" at bounding box center [116, 108] width 138 height 17
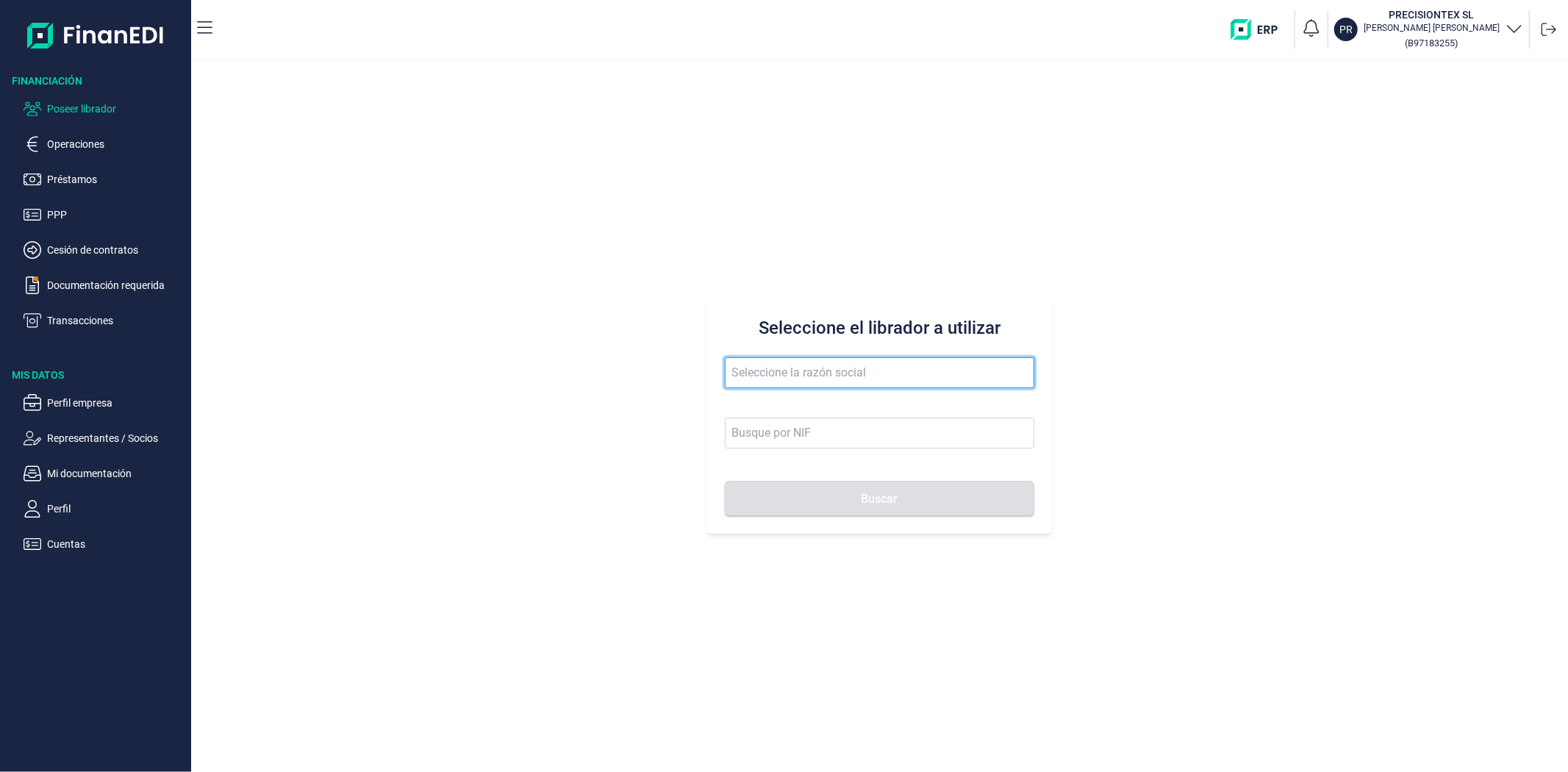
click at [785, 370] on input "text" at bounding box center [879, 373] width 309 height 31
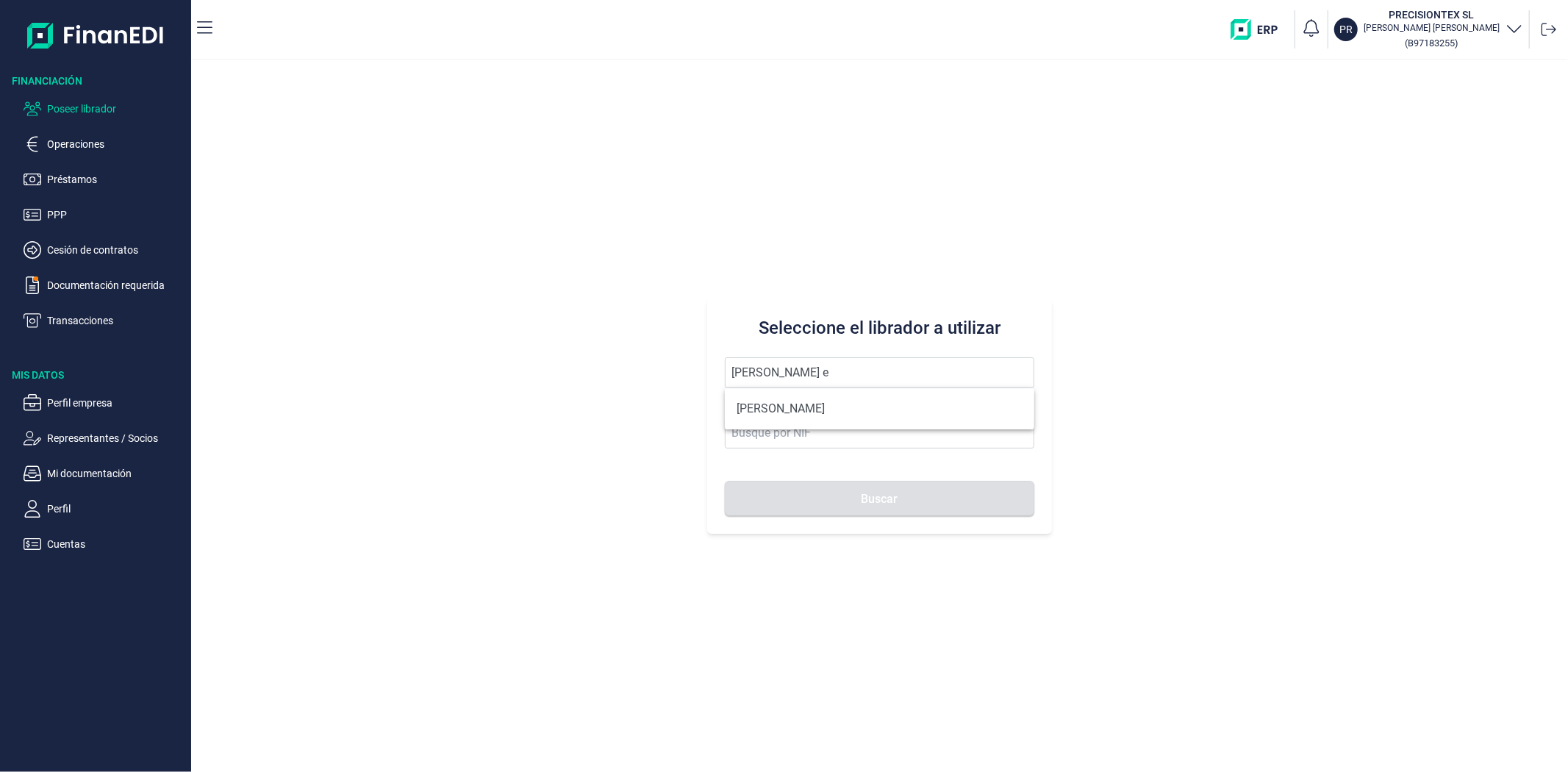
drag, startPoint x: 842, startPoint y: 394, endPoint x: 842, endPoint y: 409, distance: 15.0
click at [842, 395] on li "ABEL EXPOSITO GONZALEZ" at bounding box center [879, 409] width 309 height 30
type input "ABEL EXPOSITO GONZALEZ"
type input "60520338R"
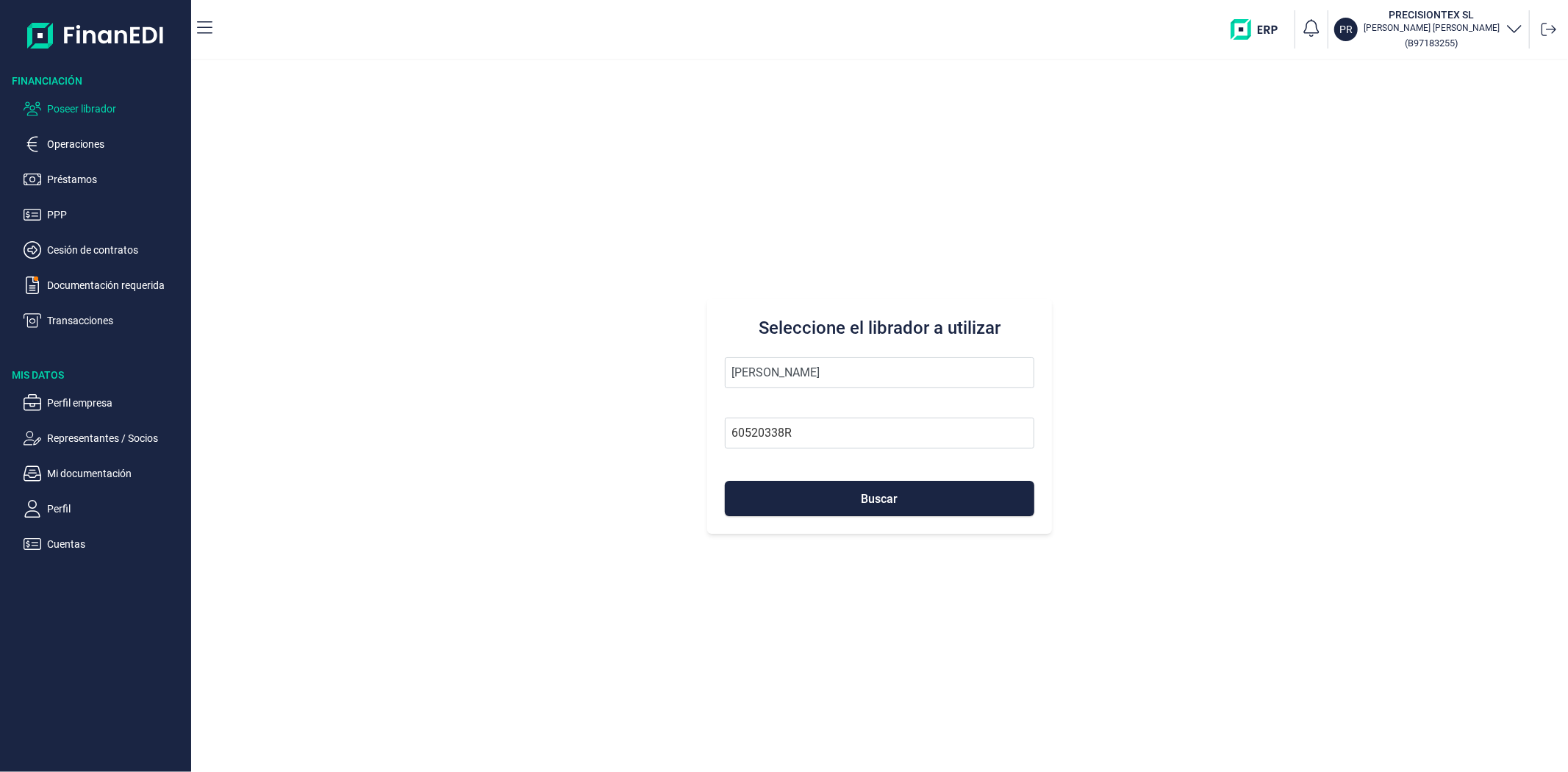
click at [842, 409] on form "ABEL EXPOSITO GONZALEZ 60520338R Buscar" at bounding box center [879, 437] width 309 height 159
click at [854, 516] on div "Seleccione el librador a utilizar ABEL EXPOSITO GONZALEZ 60520338R Buscar" at bounding box center [878, 415] width 344 height 235
click at [849, 503] on button "Buscar" at bounding box center [879, 498] width 309 height 35
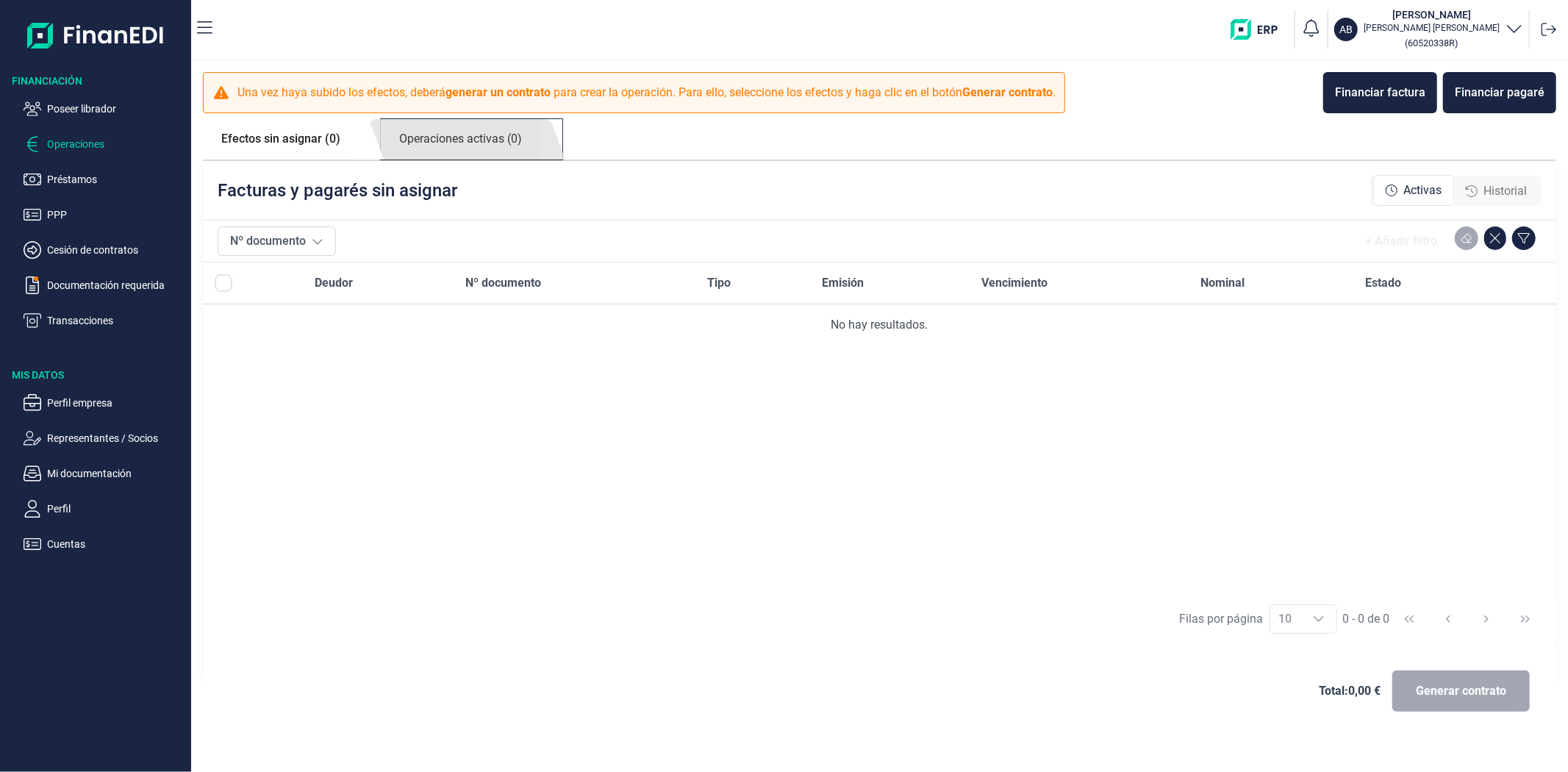
click at [451, 152] on link "Operaciones activas (0)" at bounding box center [460, 139] width 159 height 40
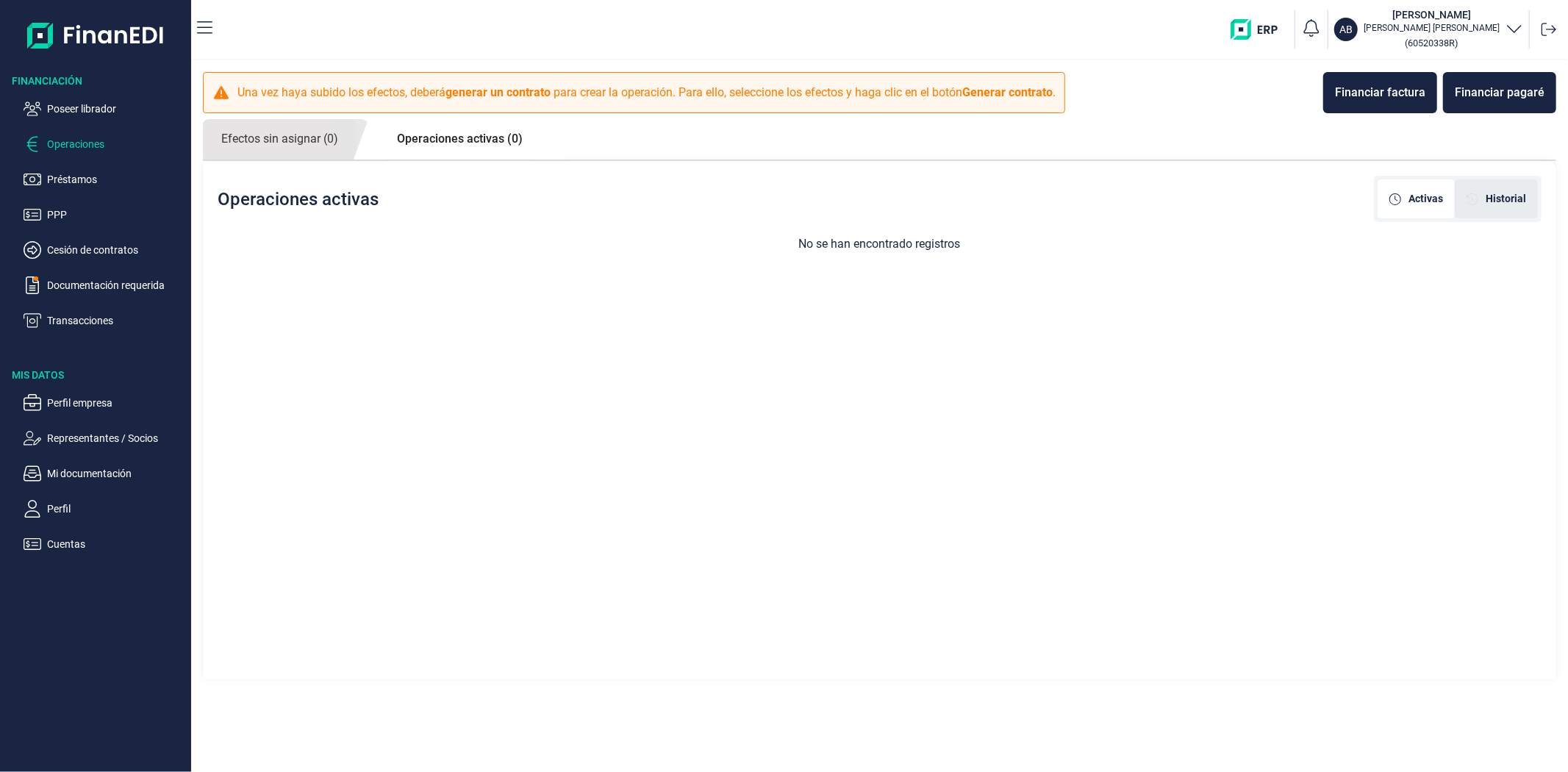
click at [1502, 202] on span "Historial" at bounding box center [1506, 199] width 40 height 15
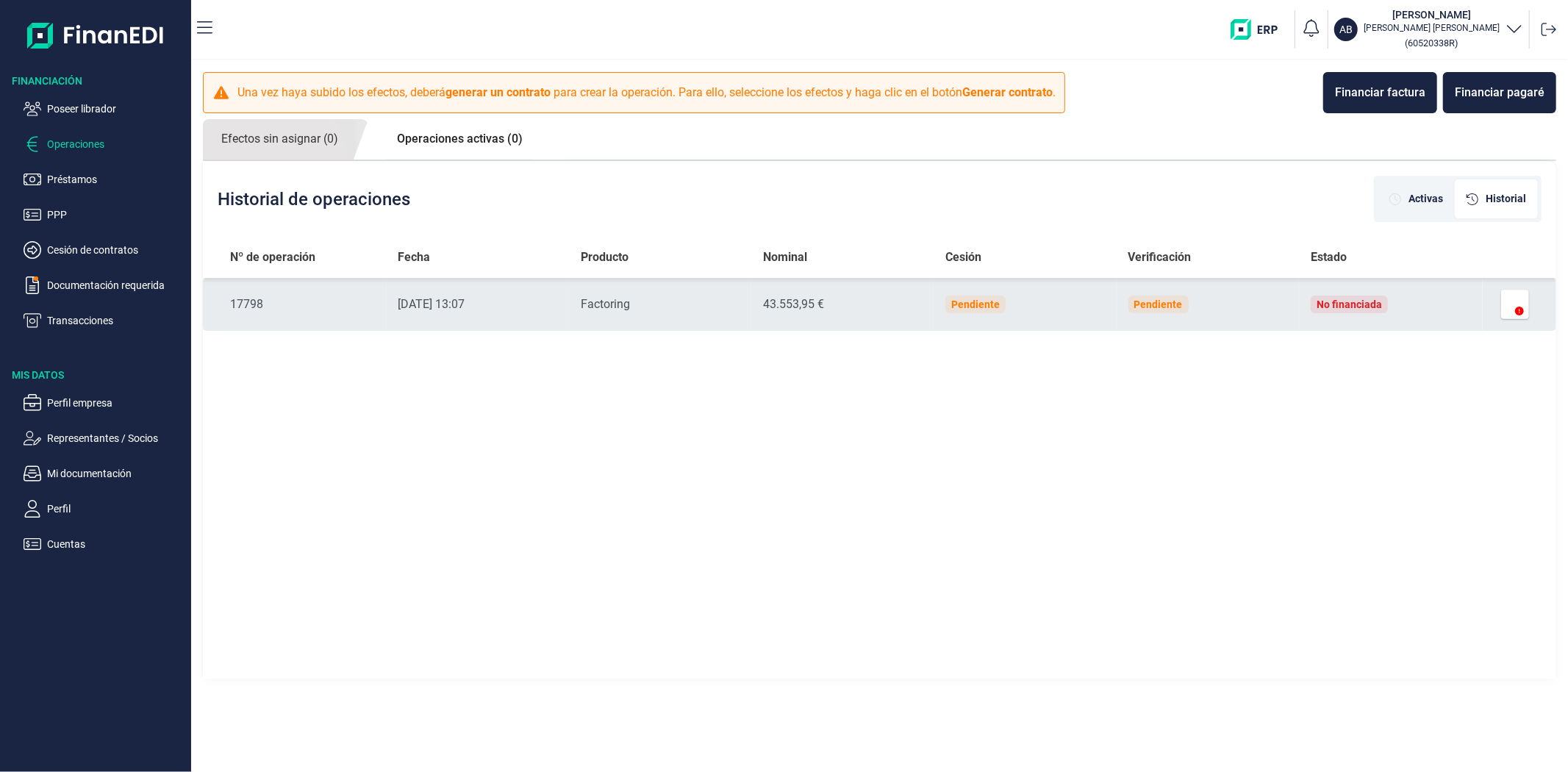
click at [1448, 303] on td "No financiada" at bounding box center [1391, 304] width 184 height 53
click at [853, 320] on td "Nominal 43.553,95 €" at bounding box center [842, 304] width 182 height 53
drag, startPoint x: 854, startPoint y: 315, endPoint x: 868, endPoint y: 311, distance: 14.6
click at [854, 314] on td "Nominal 43.553,95 €" at bounding box center [842, 304] width 182 height 53
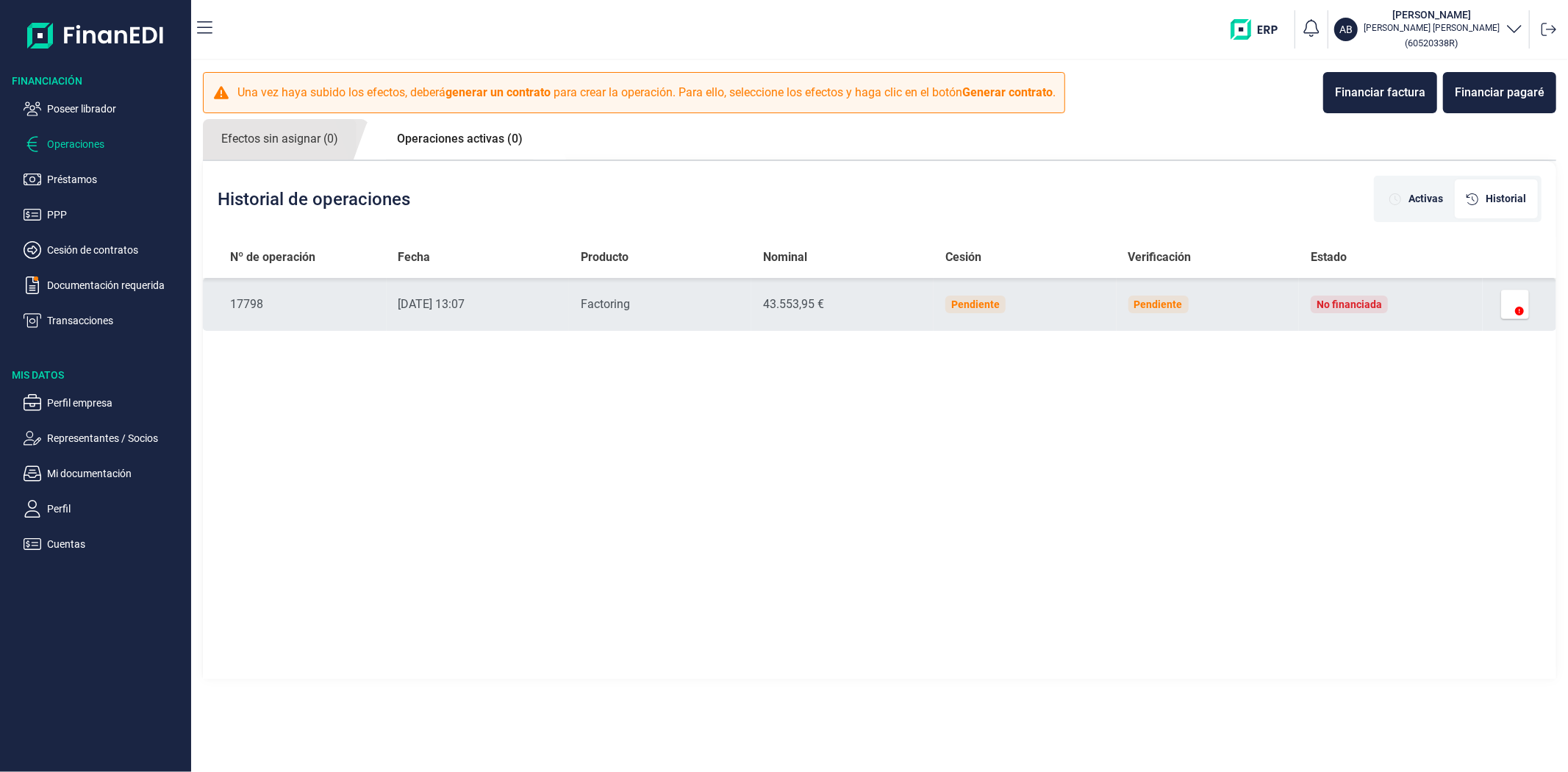
click at [1523, 307] on icon at bounding box center [1519, 311] width 9 height 9
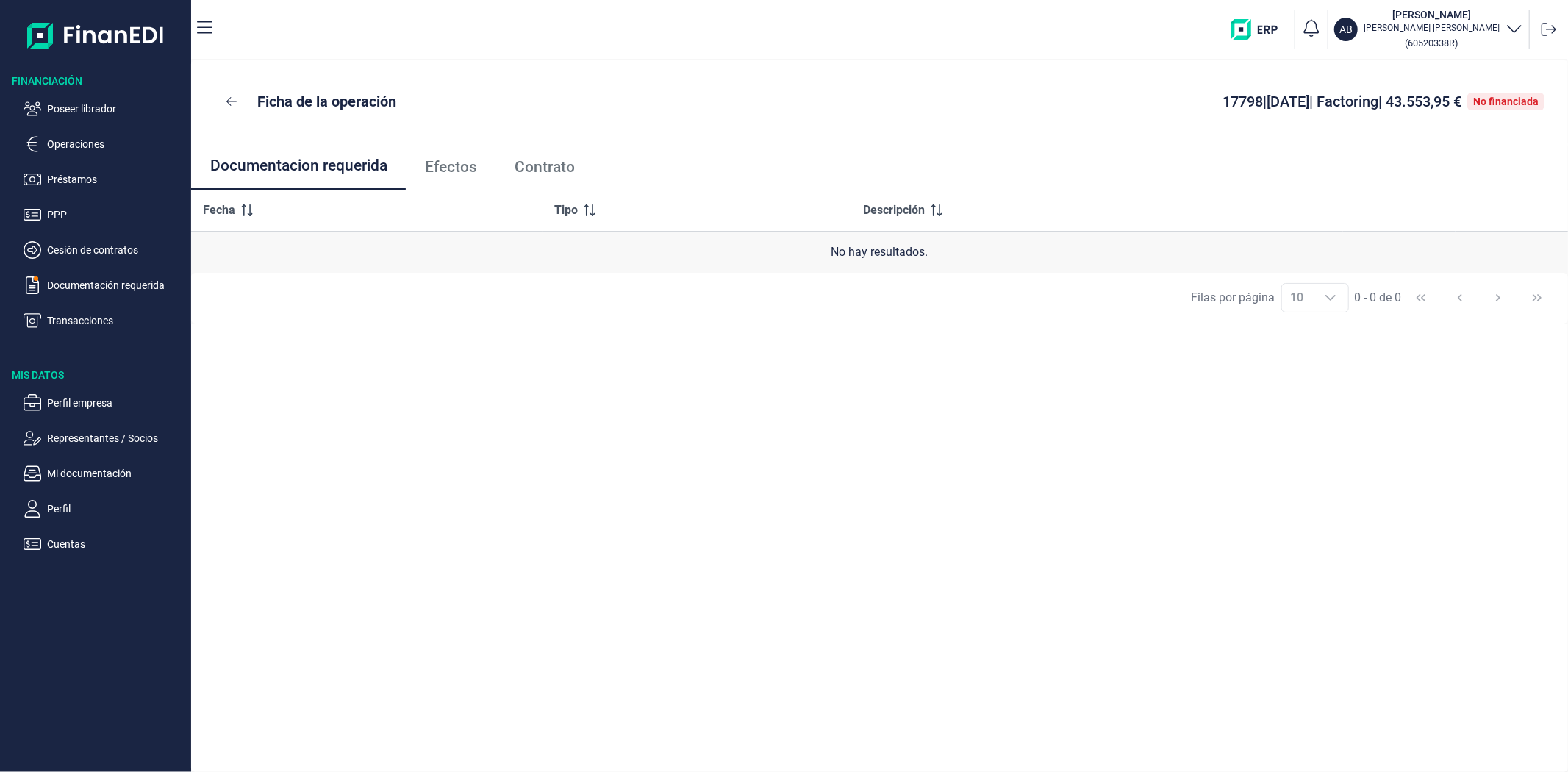
click at [466, 166] on span "Efectos" at bounding box center [451, 167] width 52 height 15
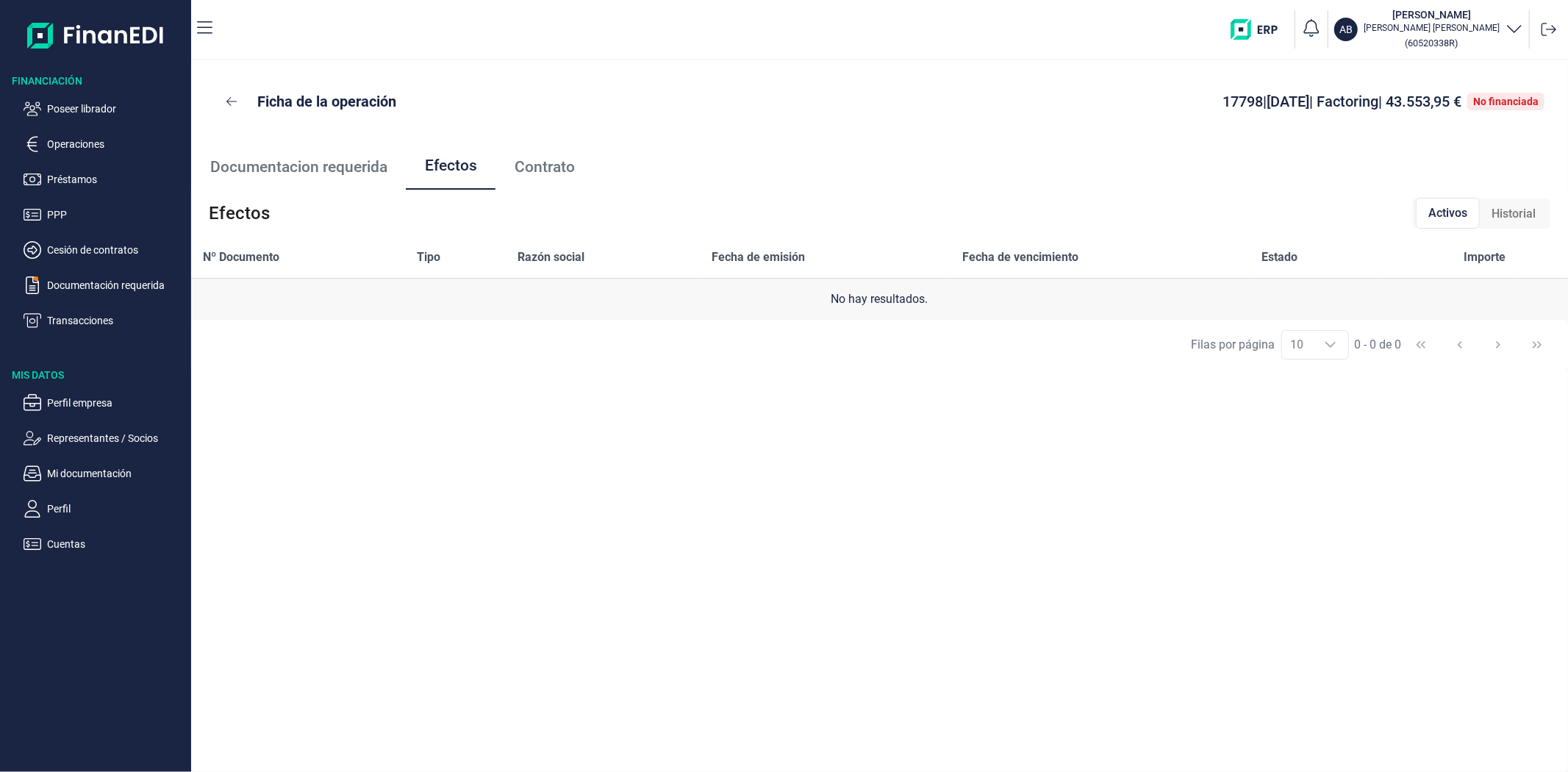
click at [1514, 207] on span "Historial" at bounding box center [1513, 214] width 44 height 17
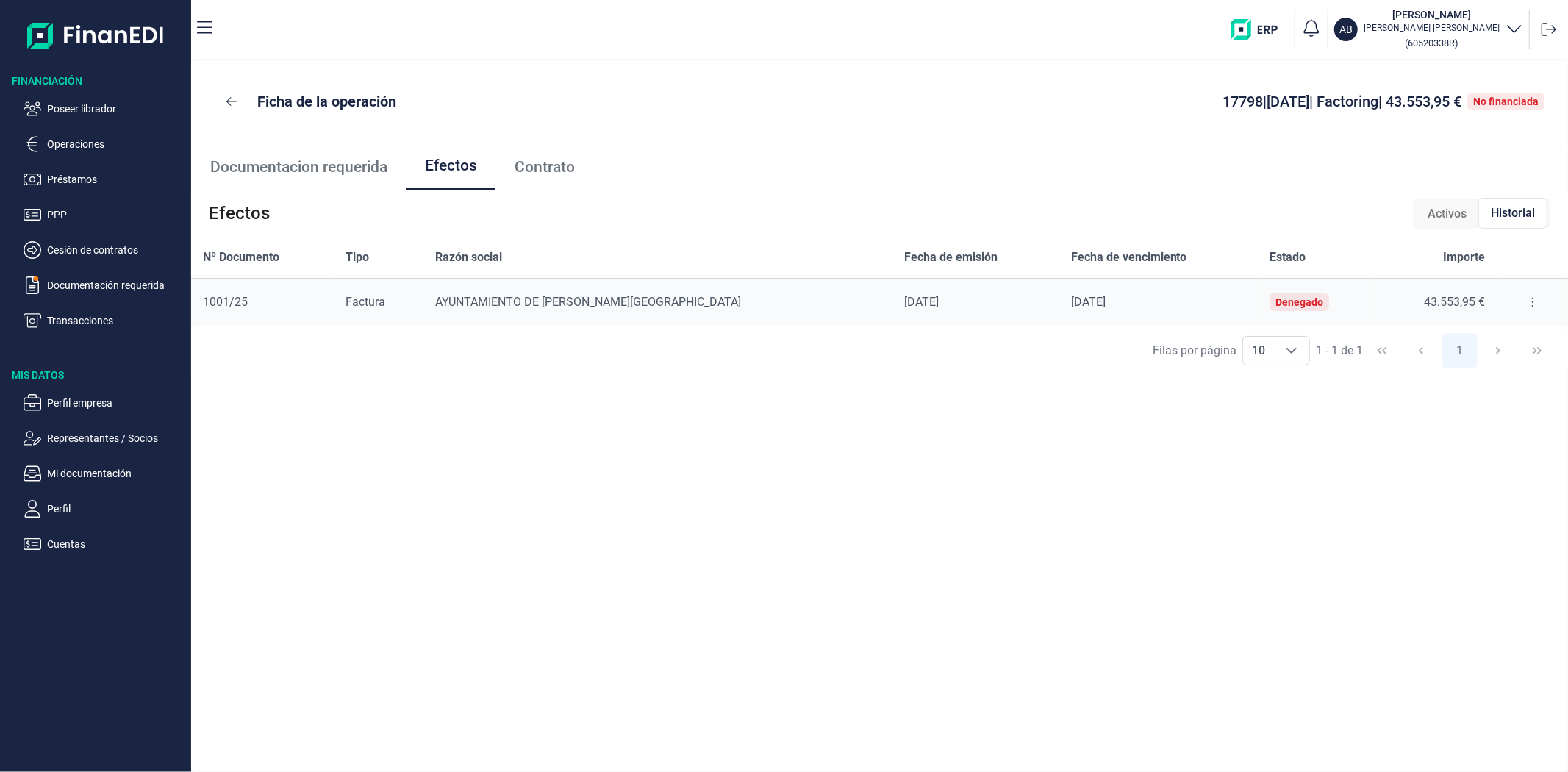
click at [1532, 303] on icon at bounding box center [1533, 302] width 3 height 12
click at [1504, 335] on span "Detalles efecto" at bounding box center [1481, 339] width 67 height 14
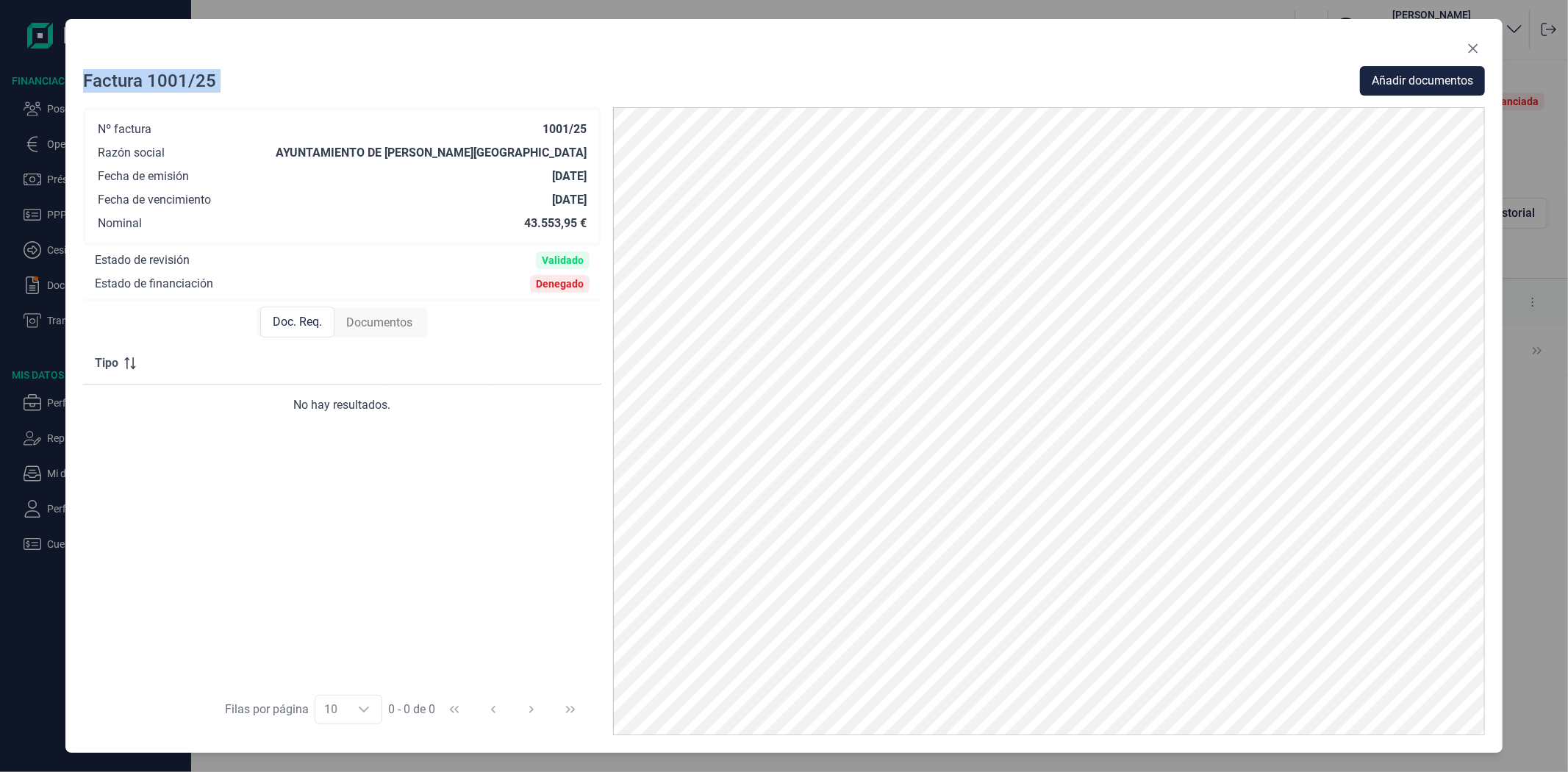
drag, startPoint x: 1126, startPoint y: 71, endPoint x: 1113, endPoint y: 50, distance: 24.7
click at [1113, 52] on div "Factura 1001/25 Añadir documentos Nº factura 1001/25 Razón social AYUNTAMIENTO …" at bounding box center [784, 386] width 1438 height 734
click at [376, 329] on span "Documentos" at bounding box center [379, 322] width 66 height 17
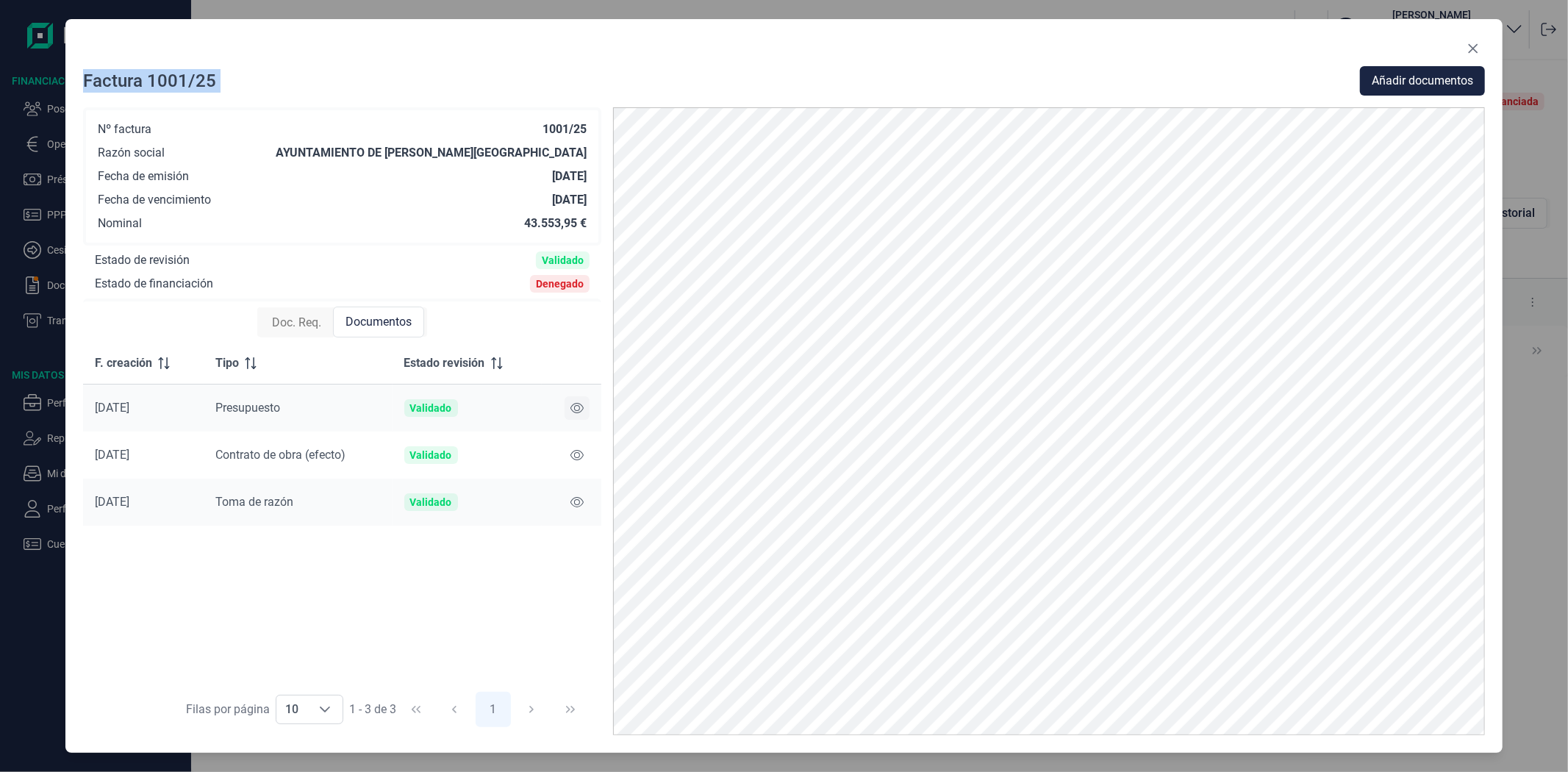
click at [583, 402] on icon at bounding box center [577, 408] width 13 height 12
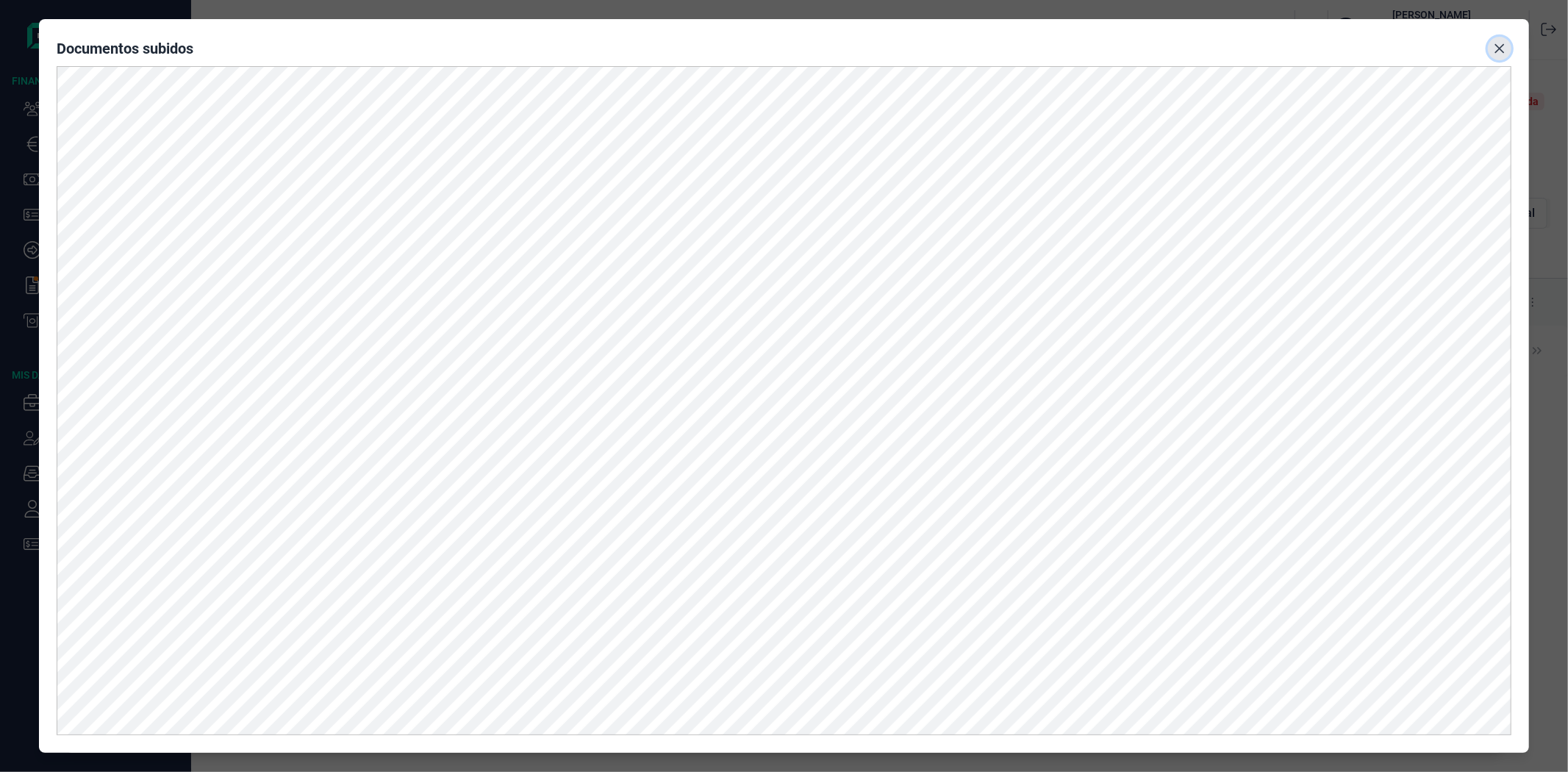
click at [1501, 49] on icon "Close" at bounding box center [1500, 48] width 12 height 12
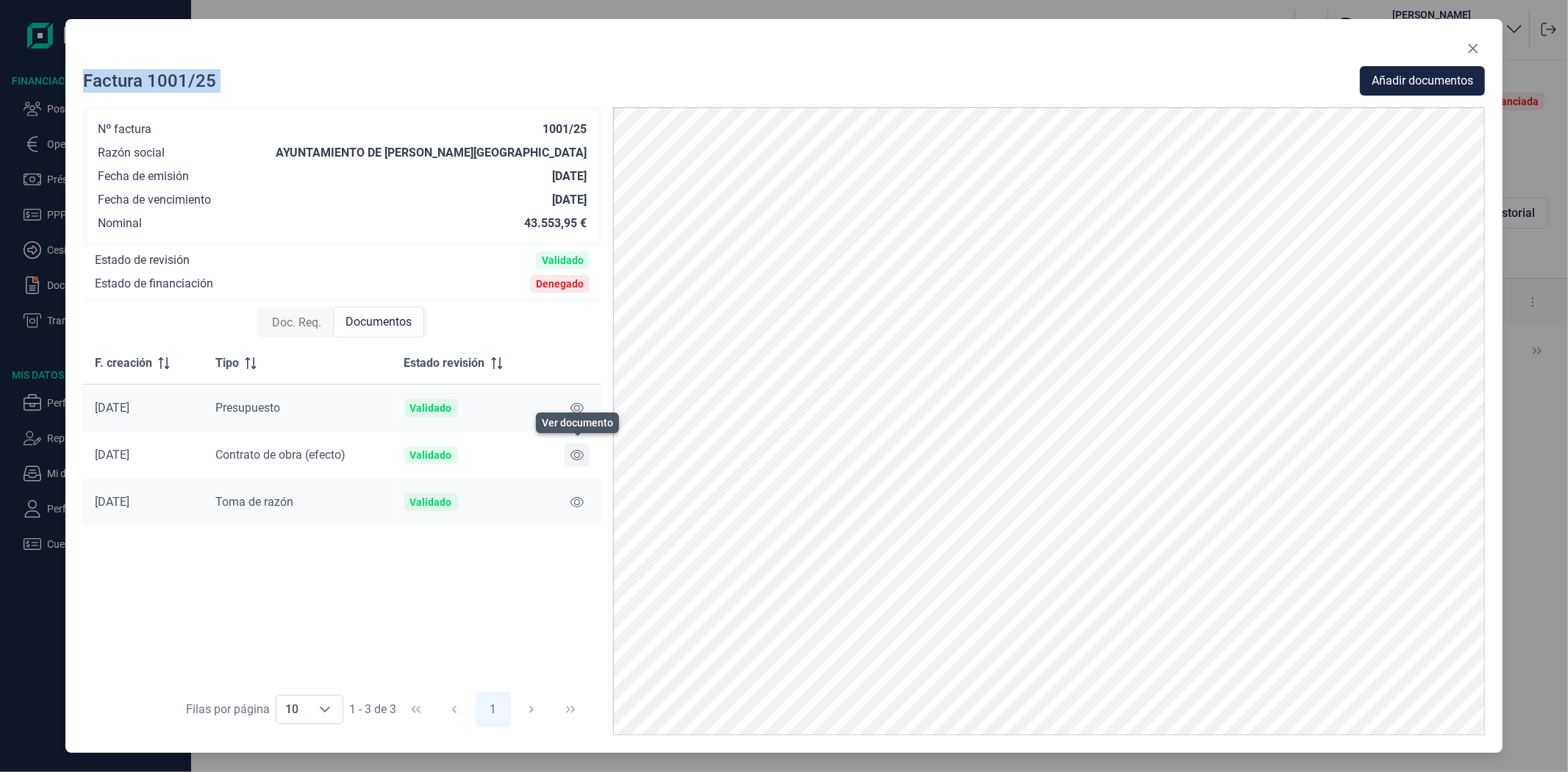
click at [577, 453] on icon at bounding box center [577, 455] width 13 height 12
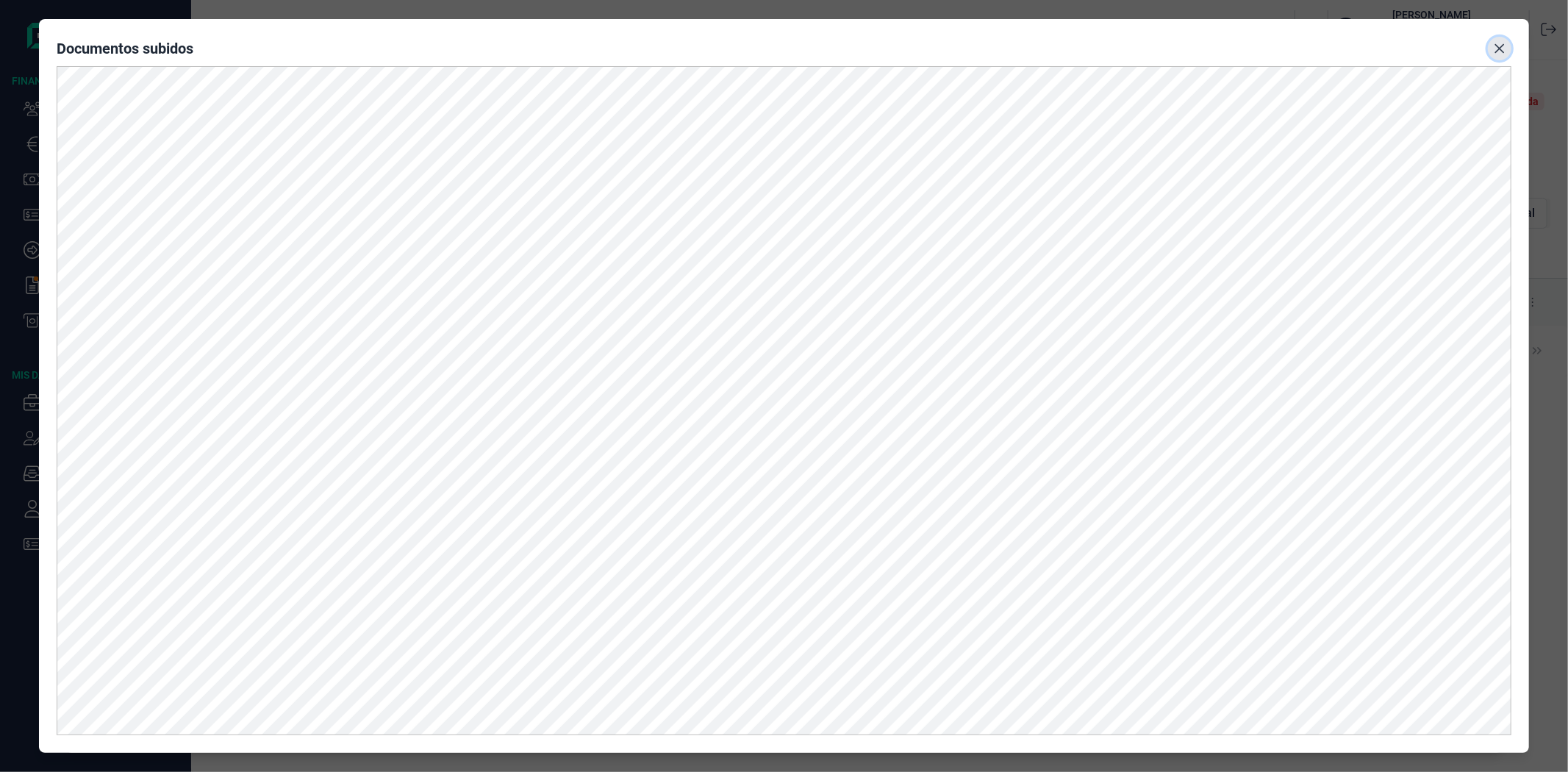
click at [1500, 47] on icon "Close" at bounding box center [1500, 48] width 12 height 12
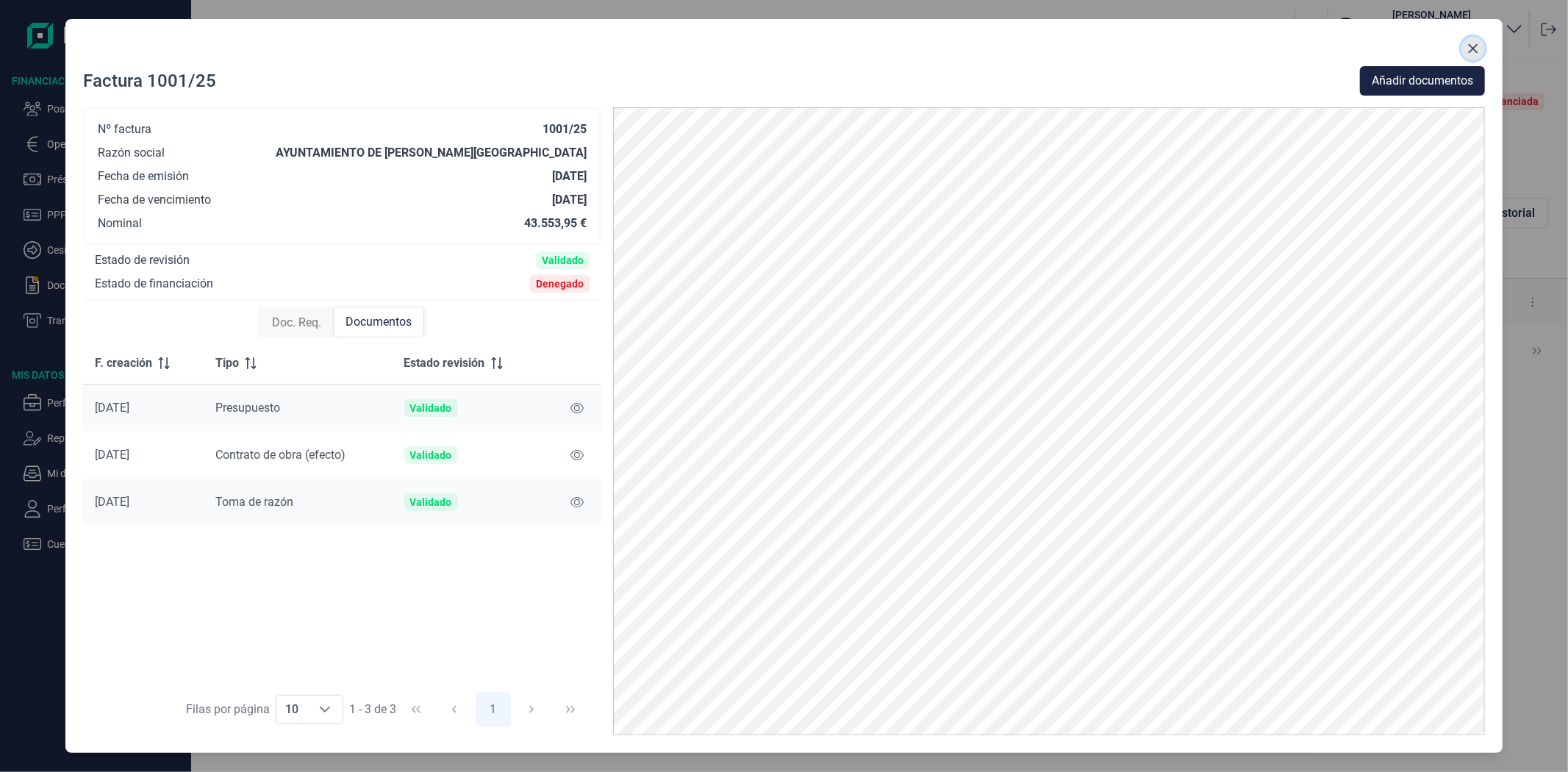
click at [1471, 46] on icon "Close" at bounding box center [1474, 49] width 10 height 10
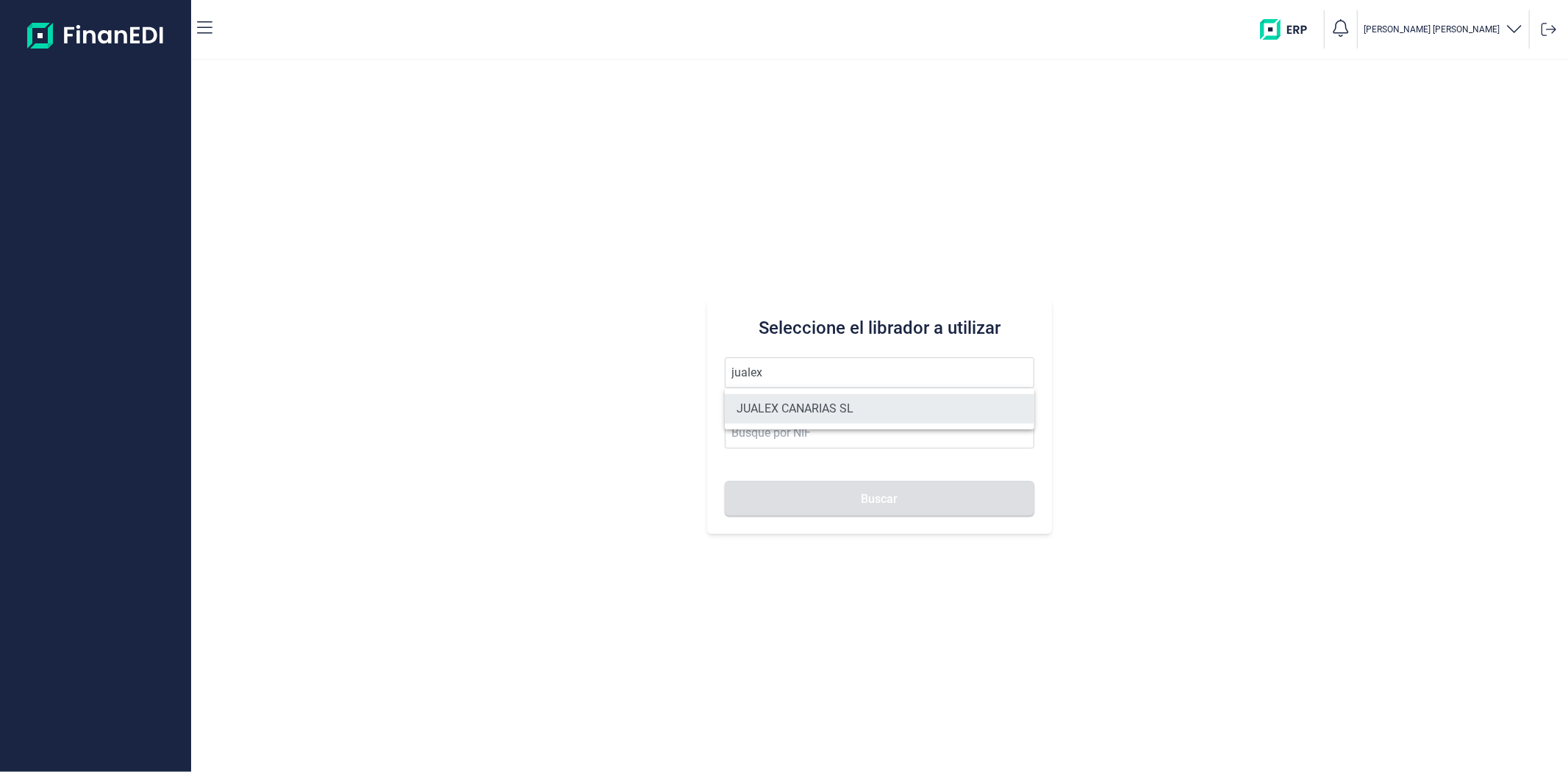
click at [790, 408] on li "JUALEX CANARIAS SL" at bounding box center [879, 409] width 309 height 30
type input "JUALEX CANARIAS SL"
type input "B76526797"
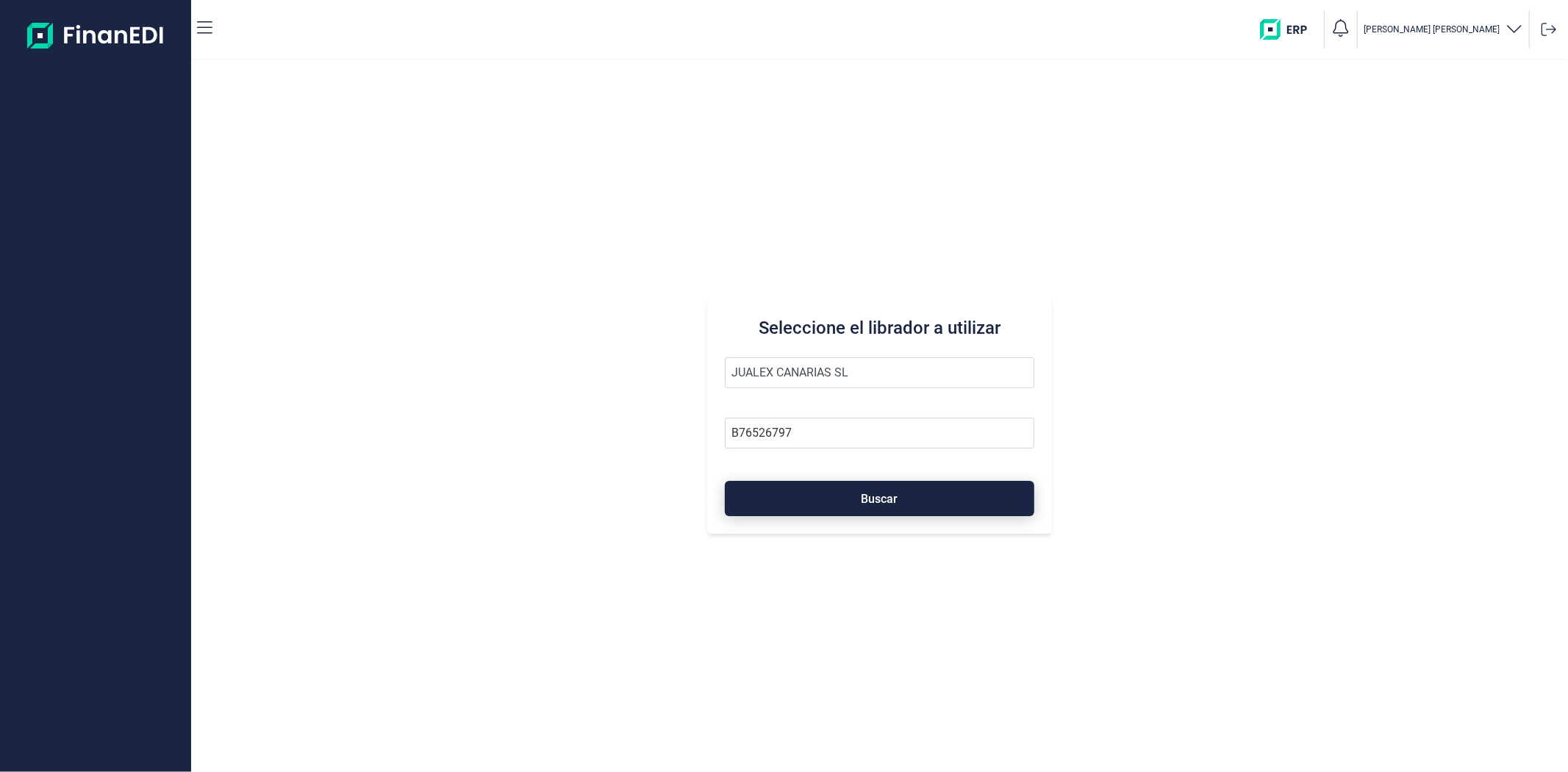
click at [798, 494] on button "Buscar" at bounding box center [879, 498] width 309 height 35
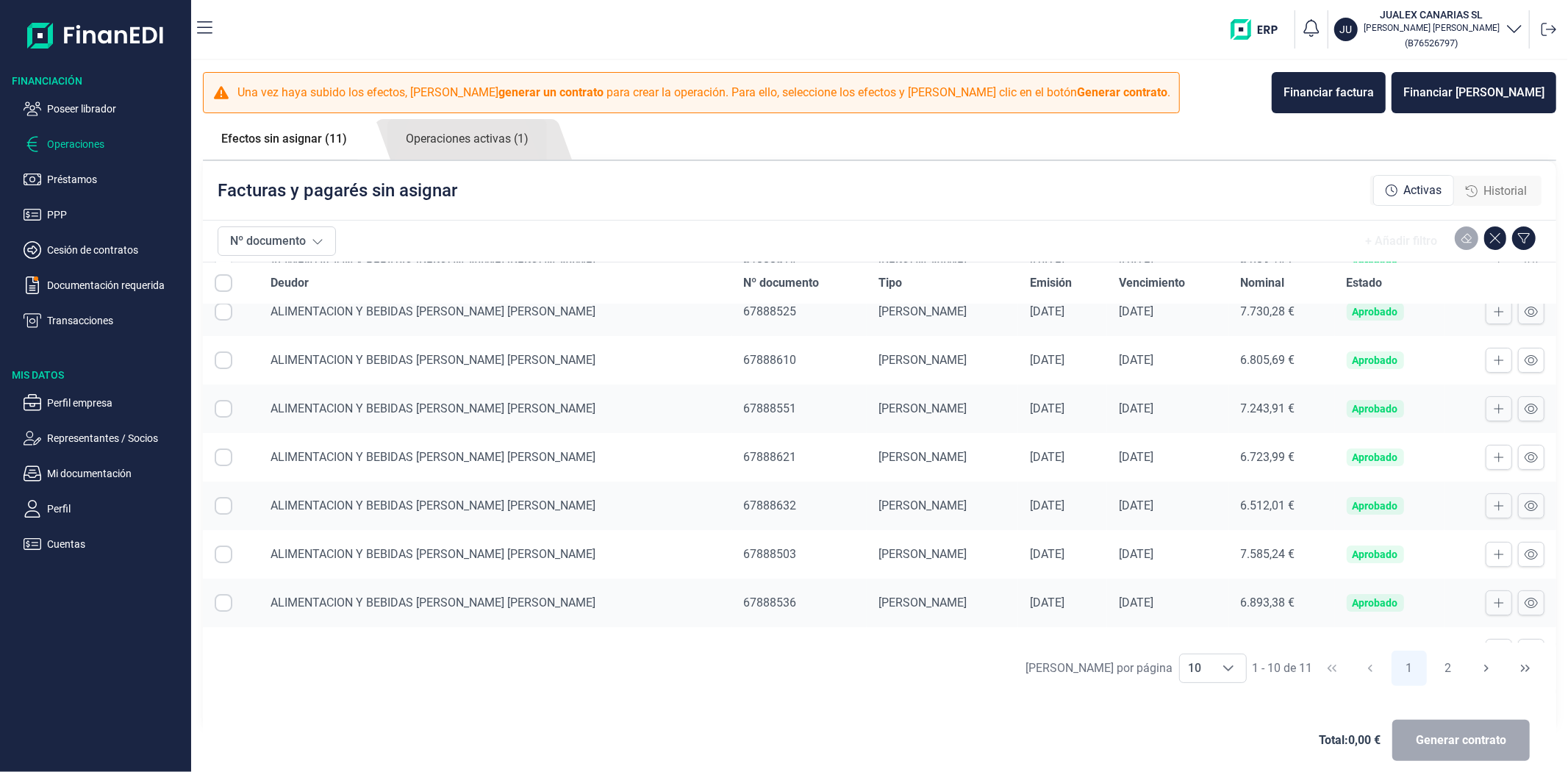
scroll to position [148, 0]
